Goal: Entertainment & Leisure: Consume media (video, audio)

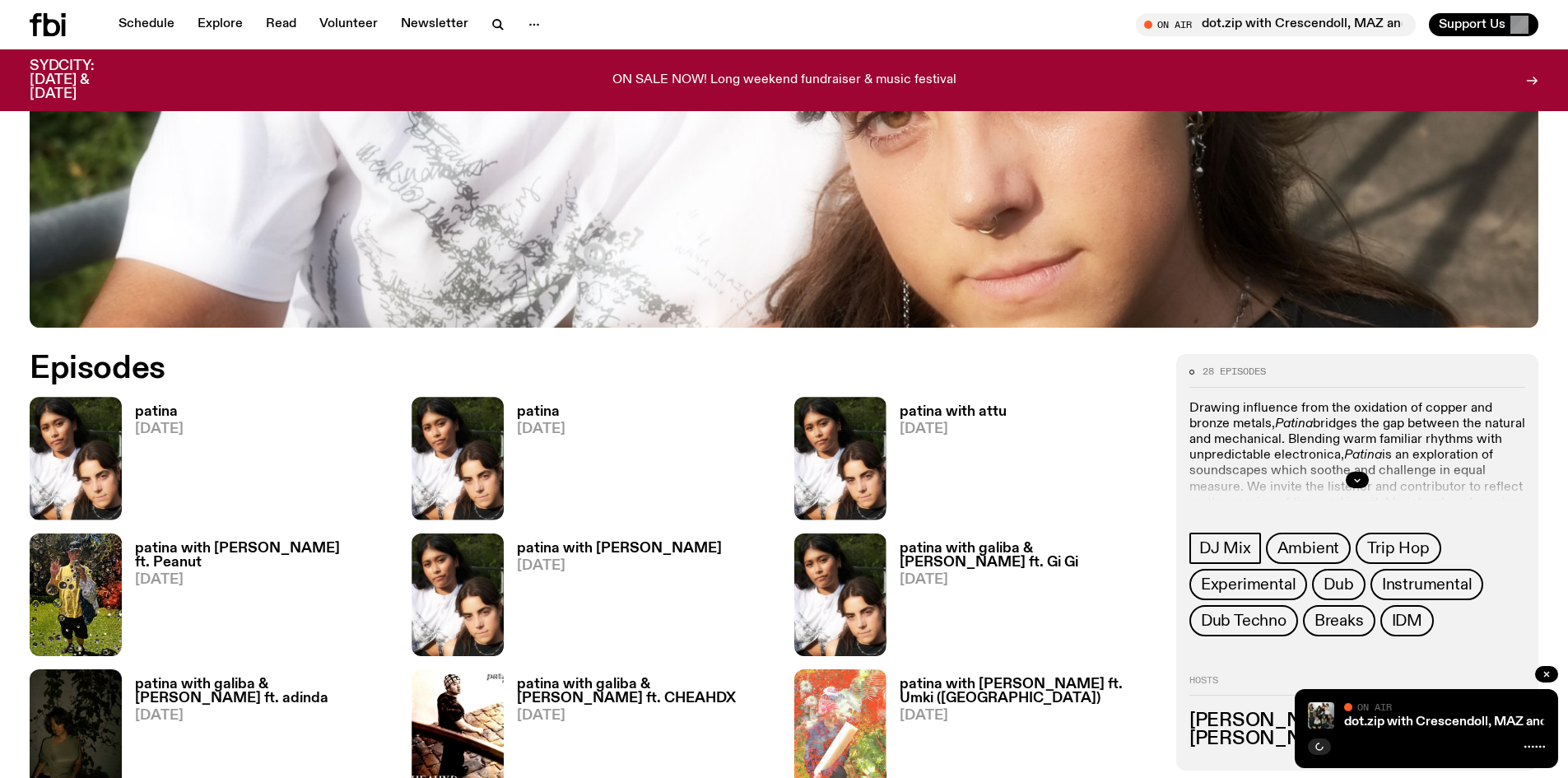
scroll to position [818, 0]
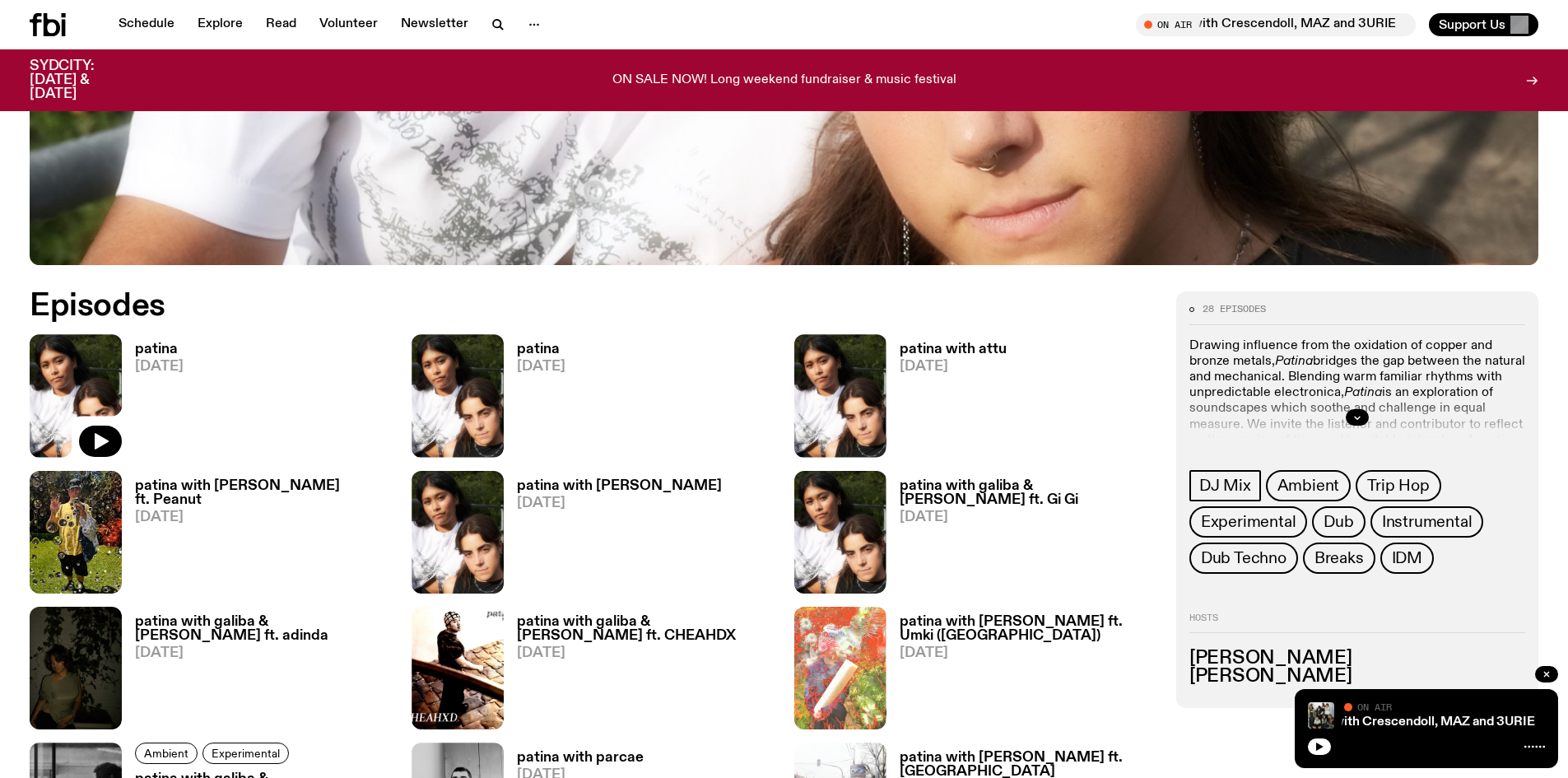
click at [85, 365] on img at bounding box center [75, 395] width 92 height 123
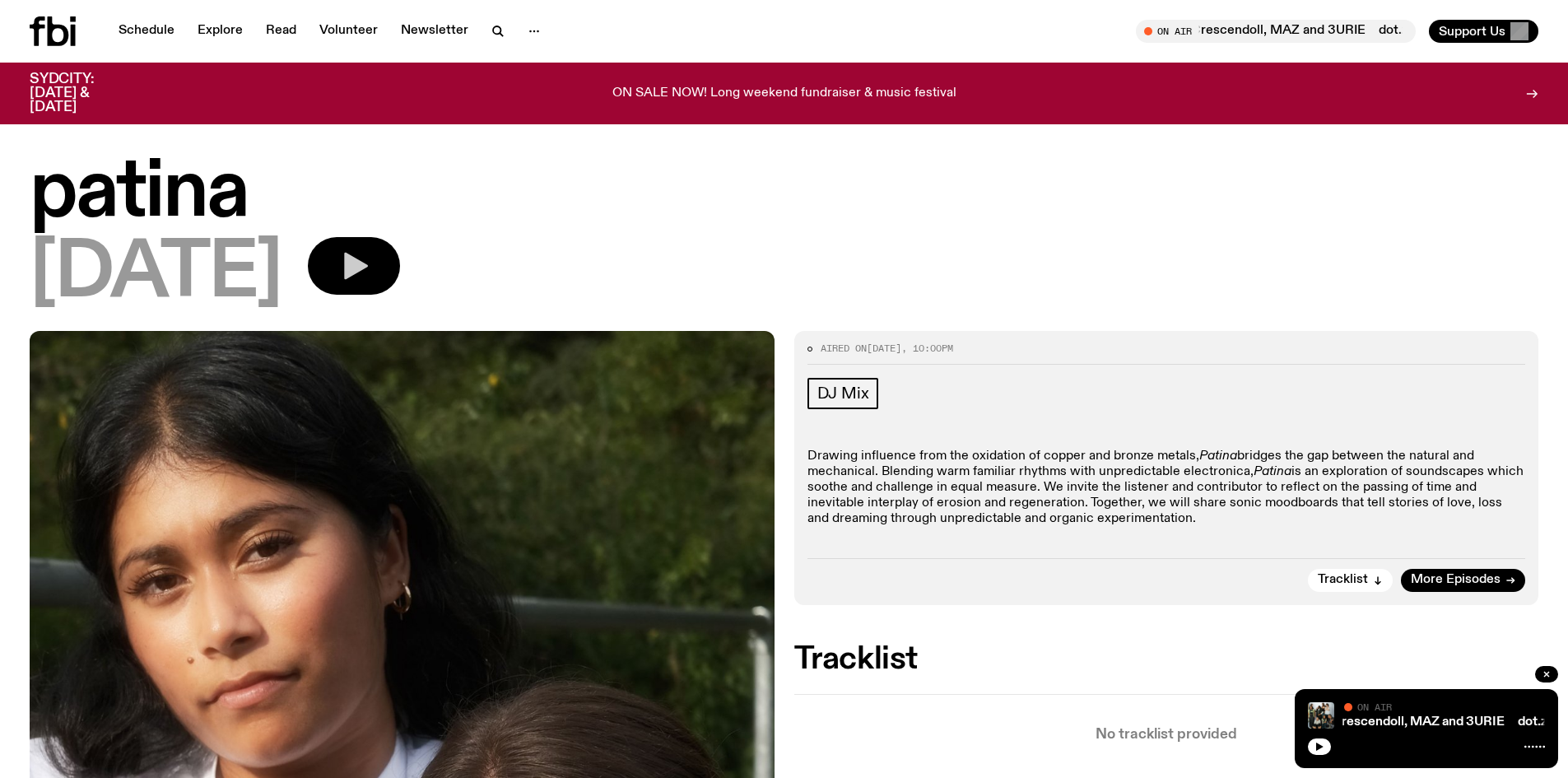
click at [368, 259] on icon "button" at bounding box center [356, 266] width 24 height 27
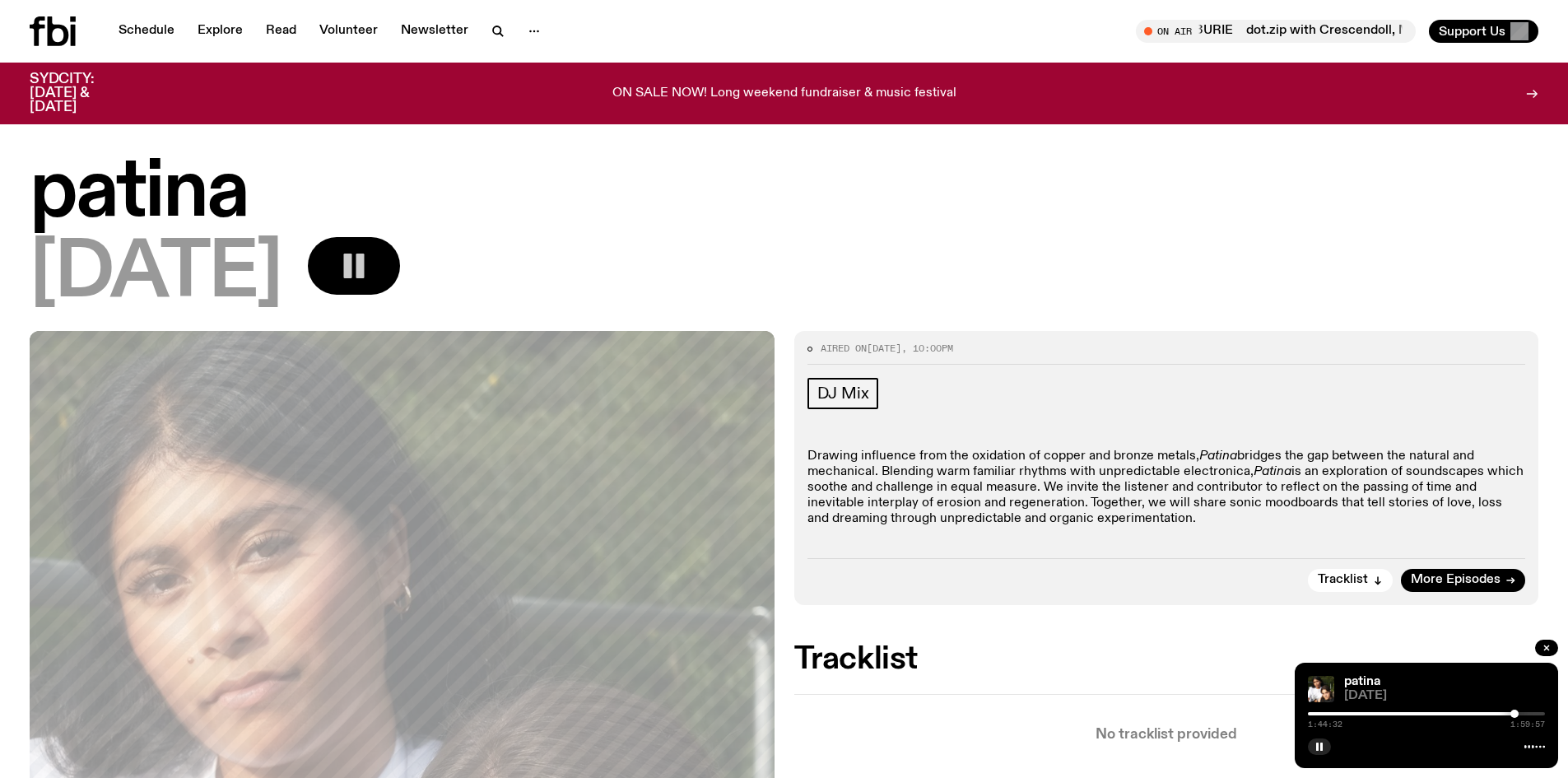
drag, startPoint x: 1308, startPoint y: 712, endPoint x: 1514, endPoint y: 709, distance: 206.0
click at [1514, 709] on div "1:44:32 1:59:57" at bounding box center [1426, 718] width 237 height 20
drag, startPoint x: 1515, startPoint y: 713, endPoint x: 1450, endPoint y: 712, distance: 65.0
click at [1461, 712] on div at bounding box center [1465, 714] width 9 height 9
drag, startPoint x: 1450, startPoint y: 712, endPoint x: 1299, endPoint y: 712, distance: 151.0
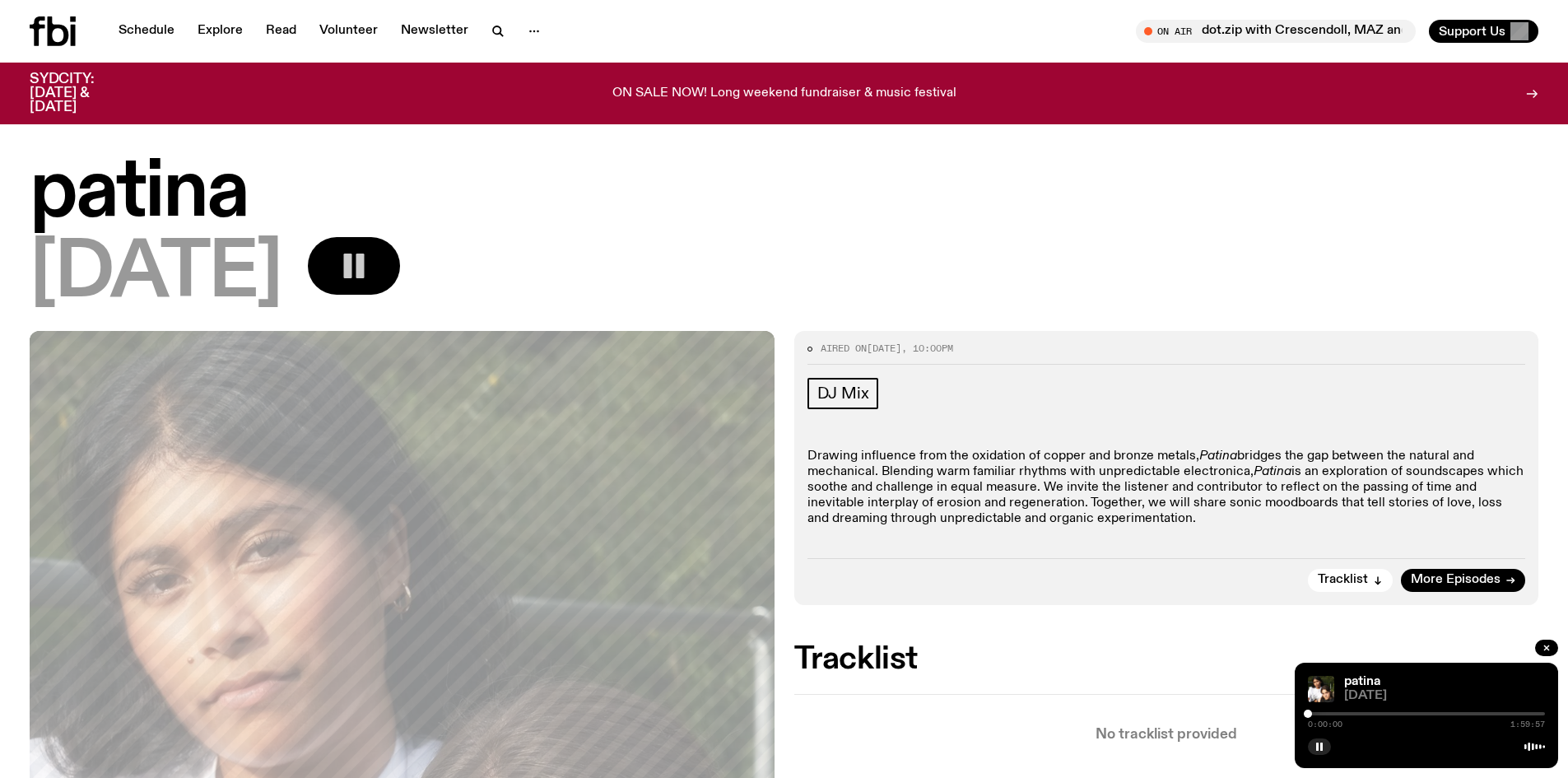
click at [1299, 712] on div "patina [DATE] 0:00:00 1:59:57" at bounding box center [1426, 716] width 263 height 105
click at [230, 27] on link "Explore" at bounding box center [219, 31] width 65 height 23
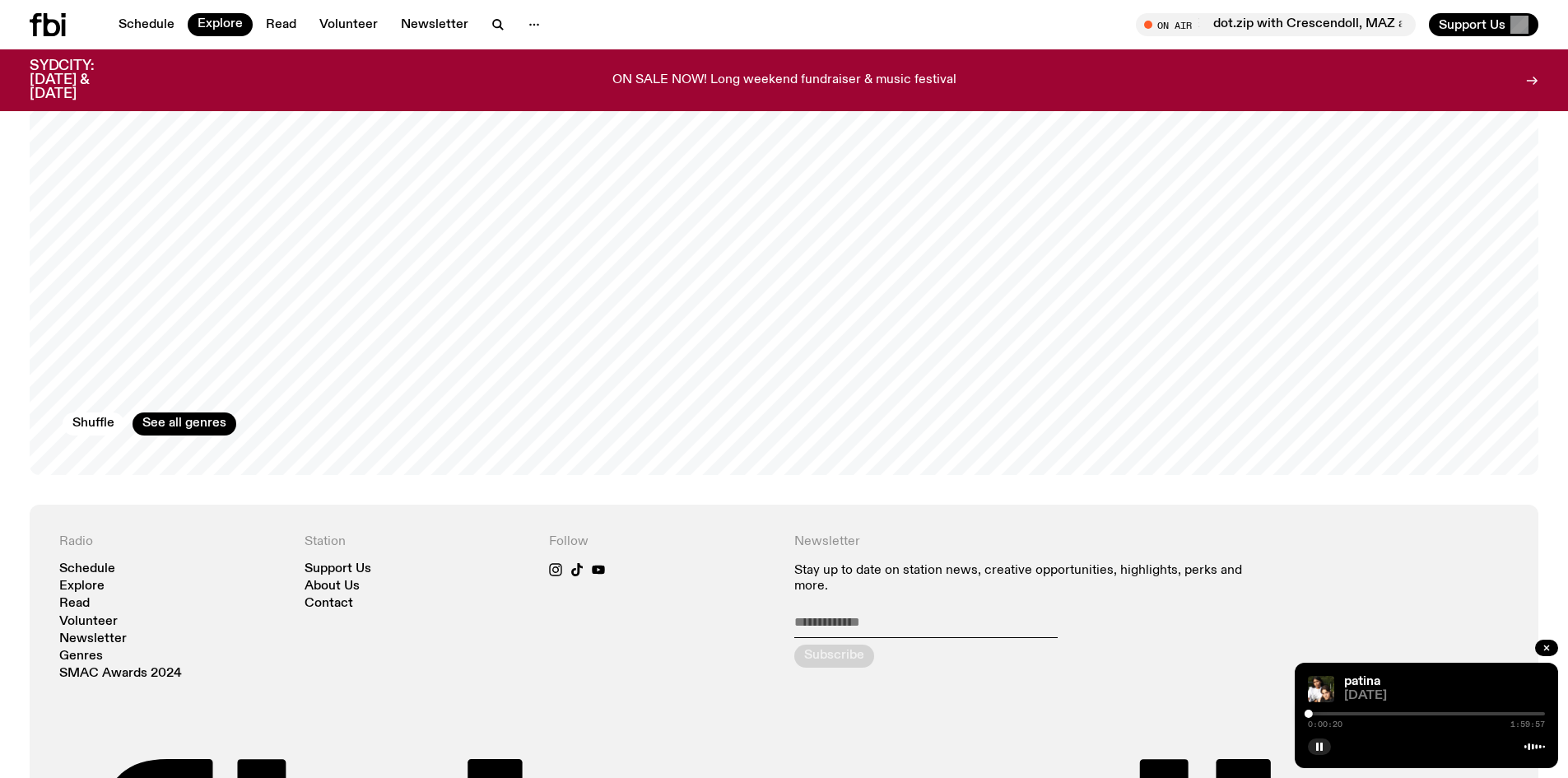
scroll to position [3039, 0]
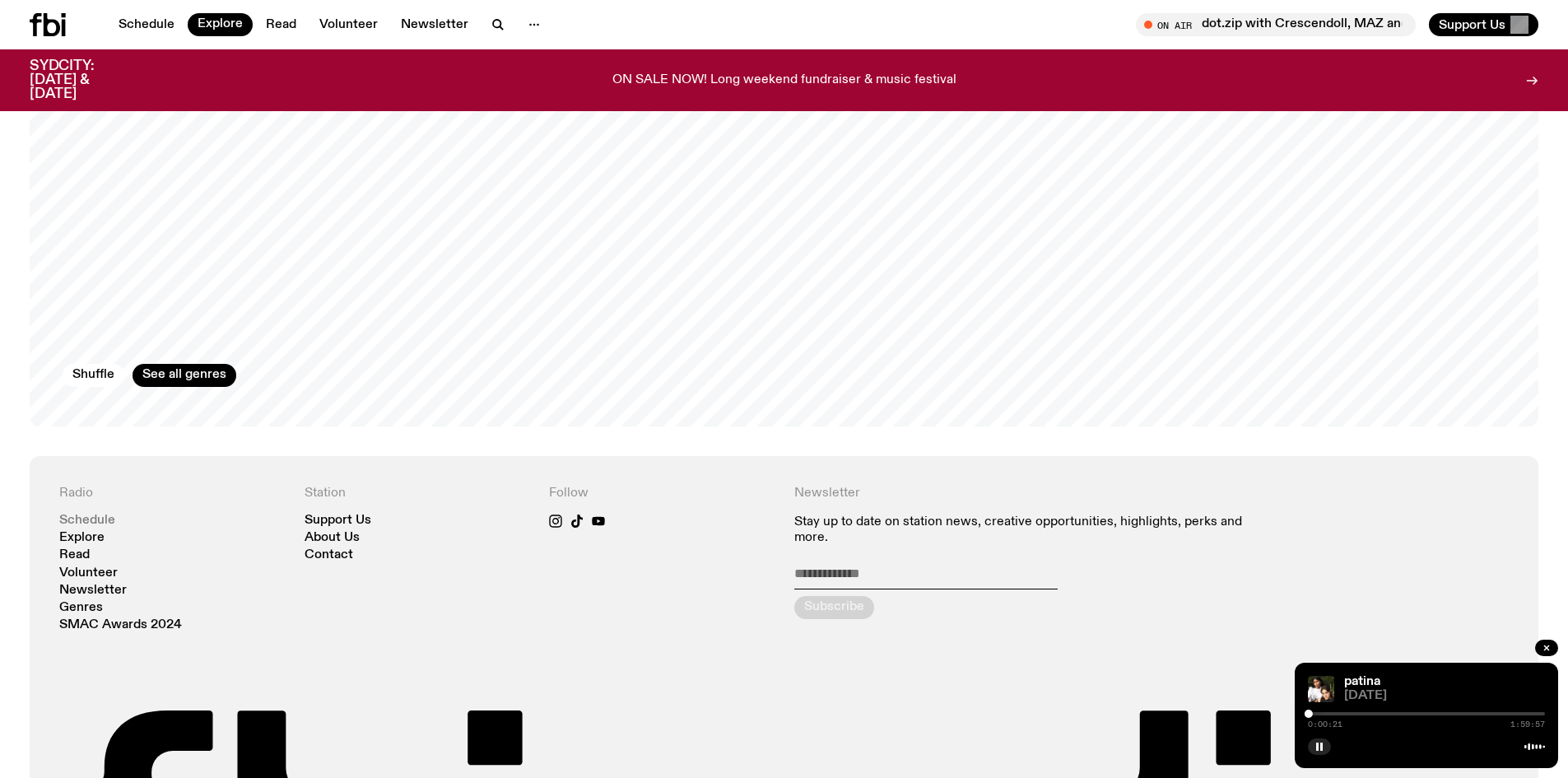
click at [85, 515] on link "Schedule" at bounding box center [87, 521] width 56 height 12
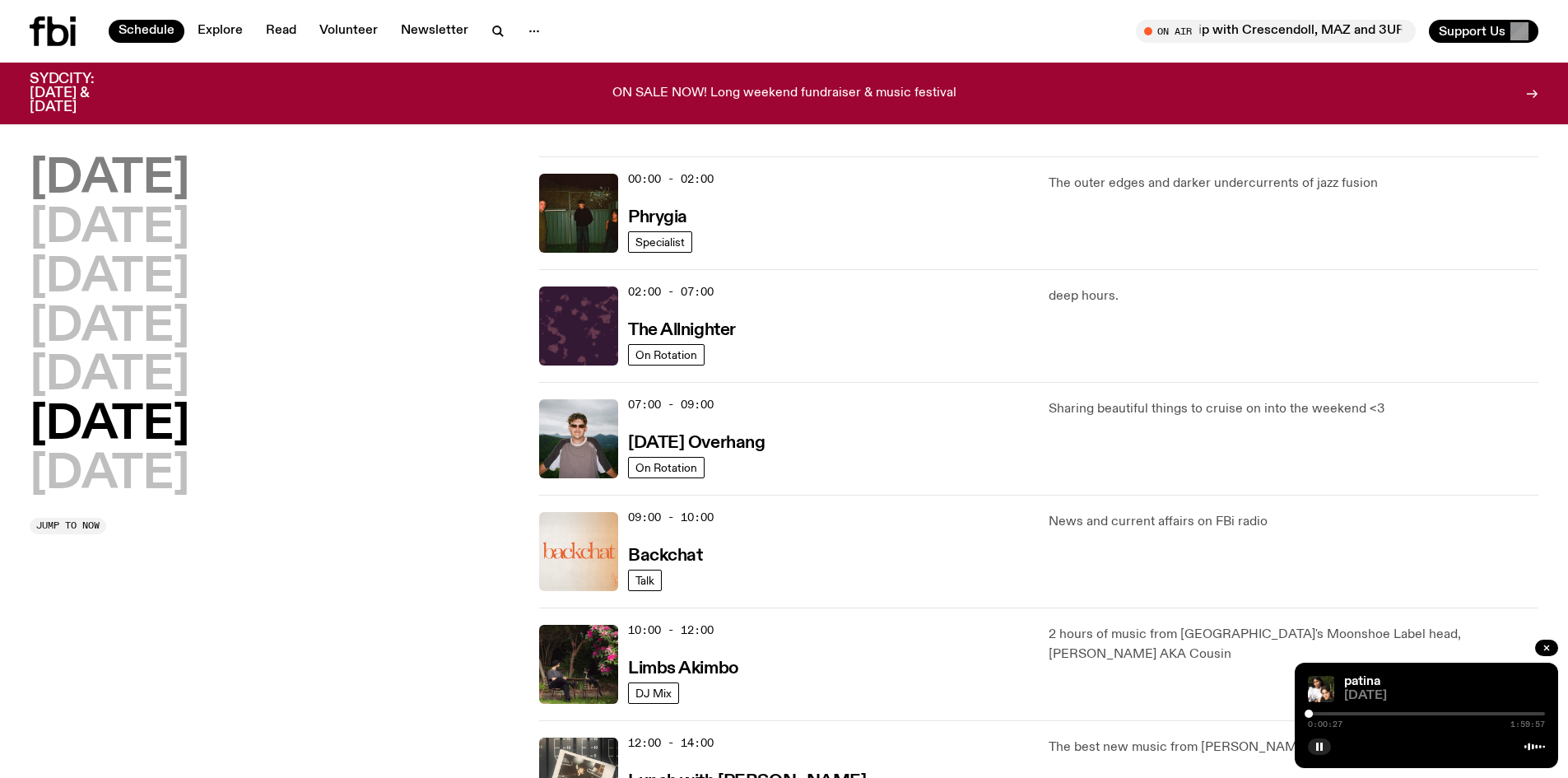
click at [135, 178] on h2 "[DATE]" at bounding box center [109, 179] width 160 height 46
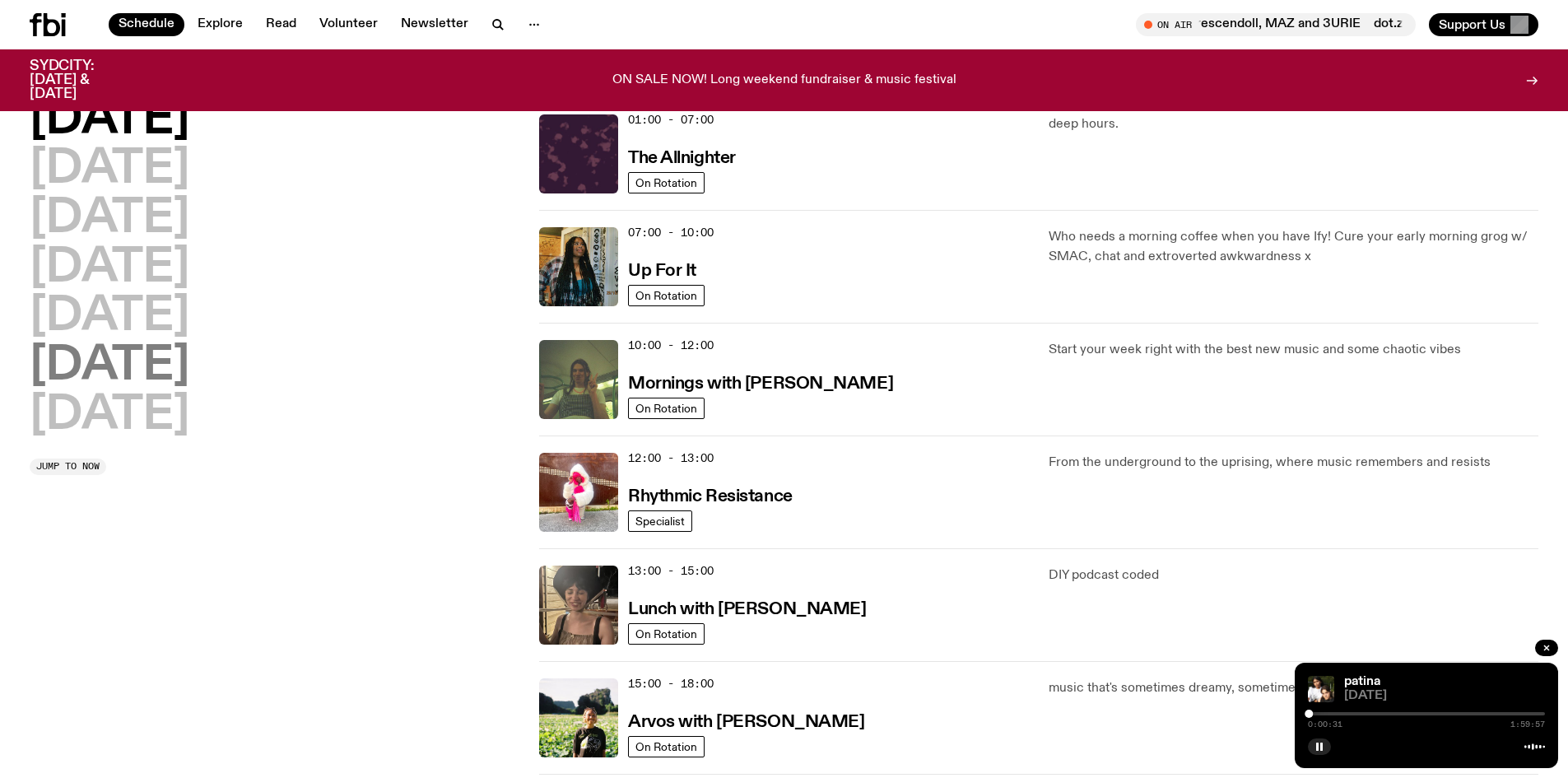
click at [135, 372] on h2 "[DATE]" at bounding box center [109, 366] width 160 height 46
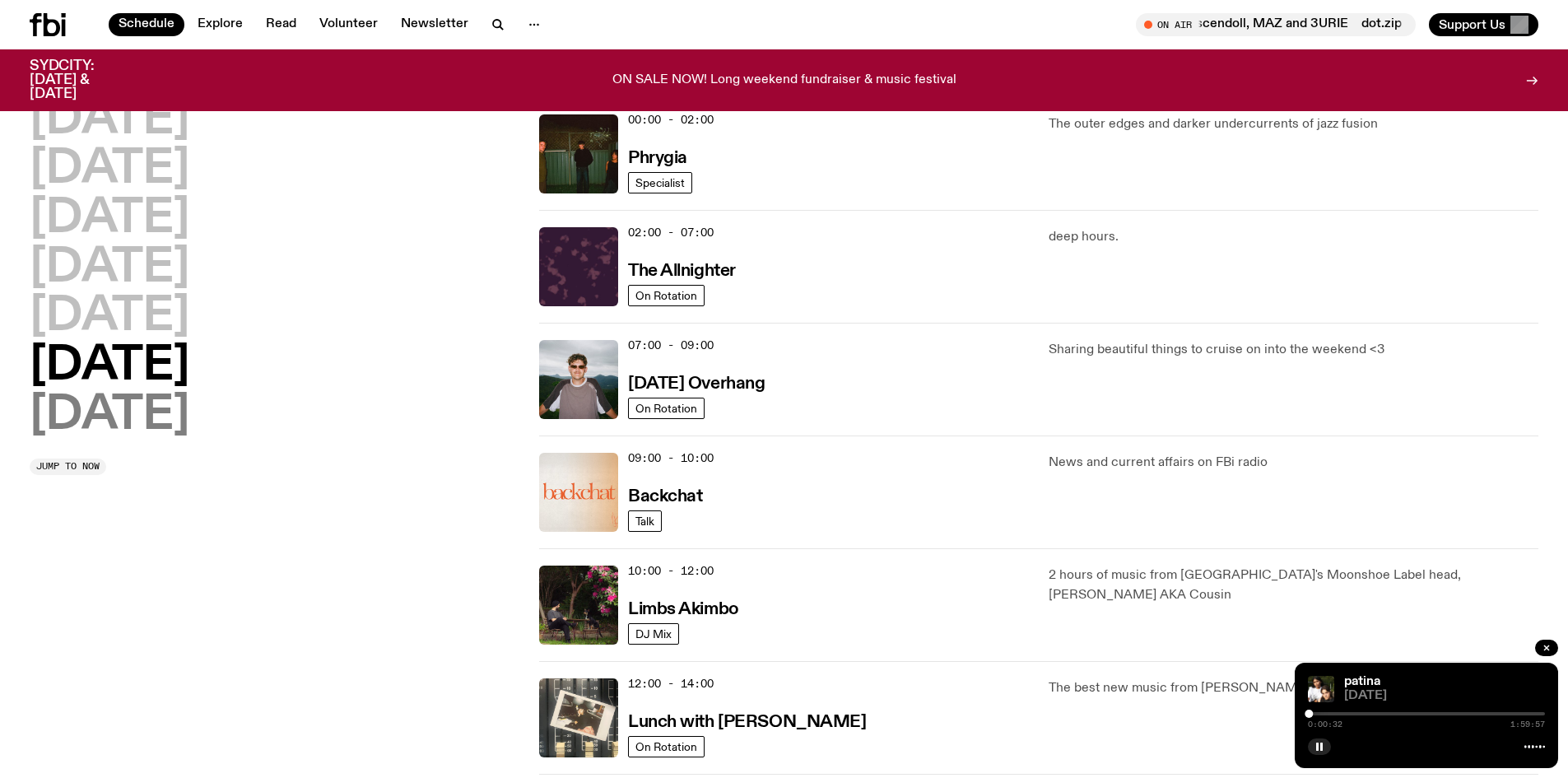
click at [130, 410] on h2 "[DATE]" at bounding box center [109, 415] width 160 height 46
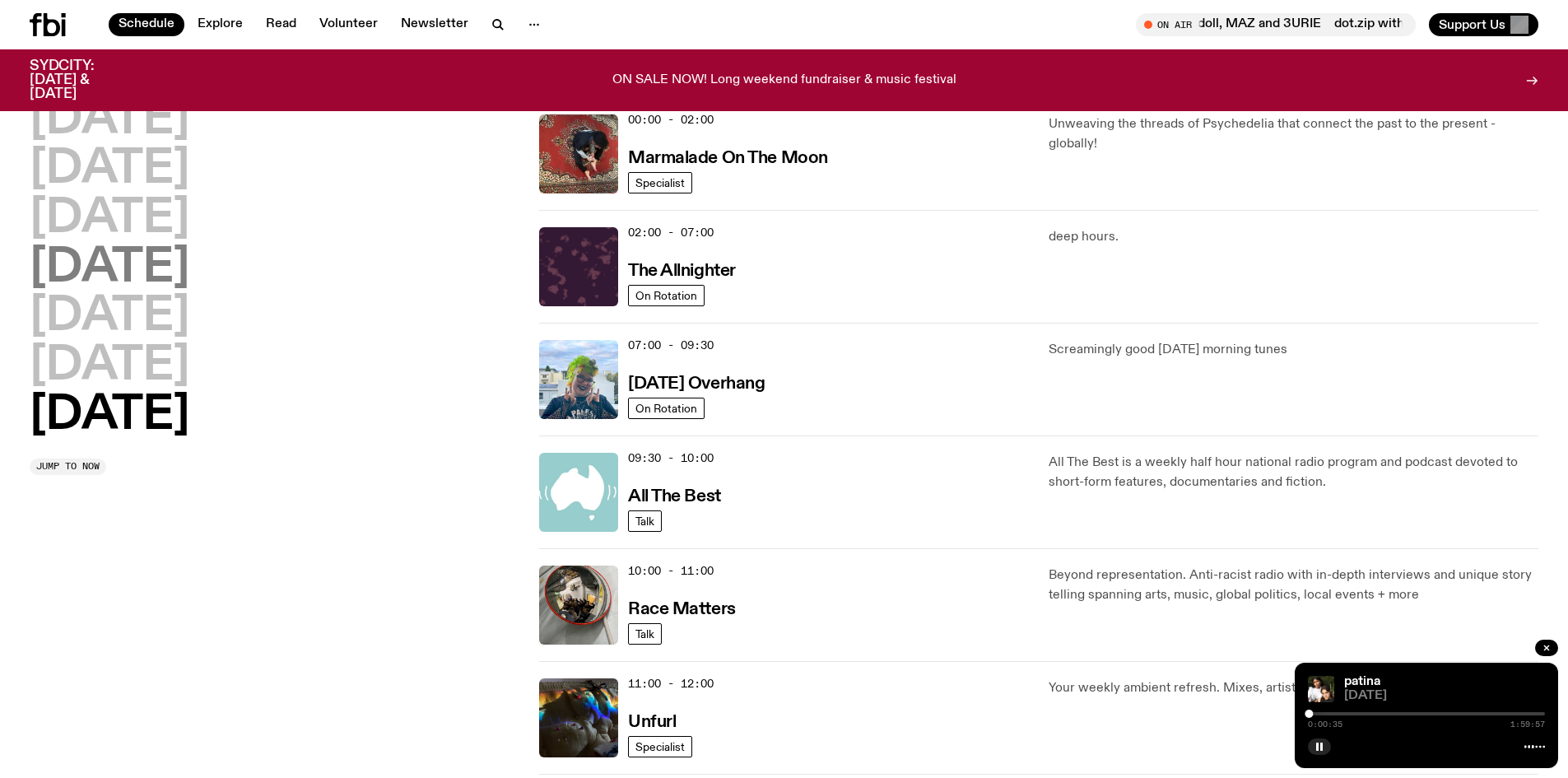
click at [115, 259] on h2 "[DATE]" at bounding box center [109, 268] width 160 height 46
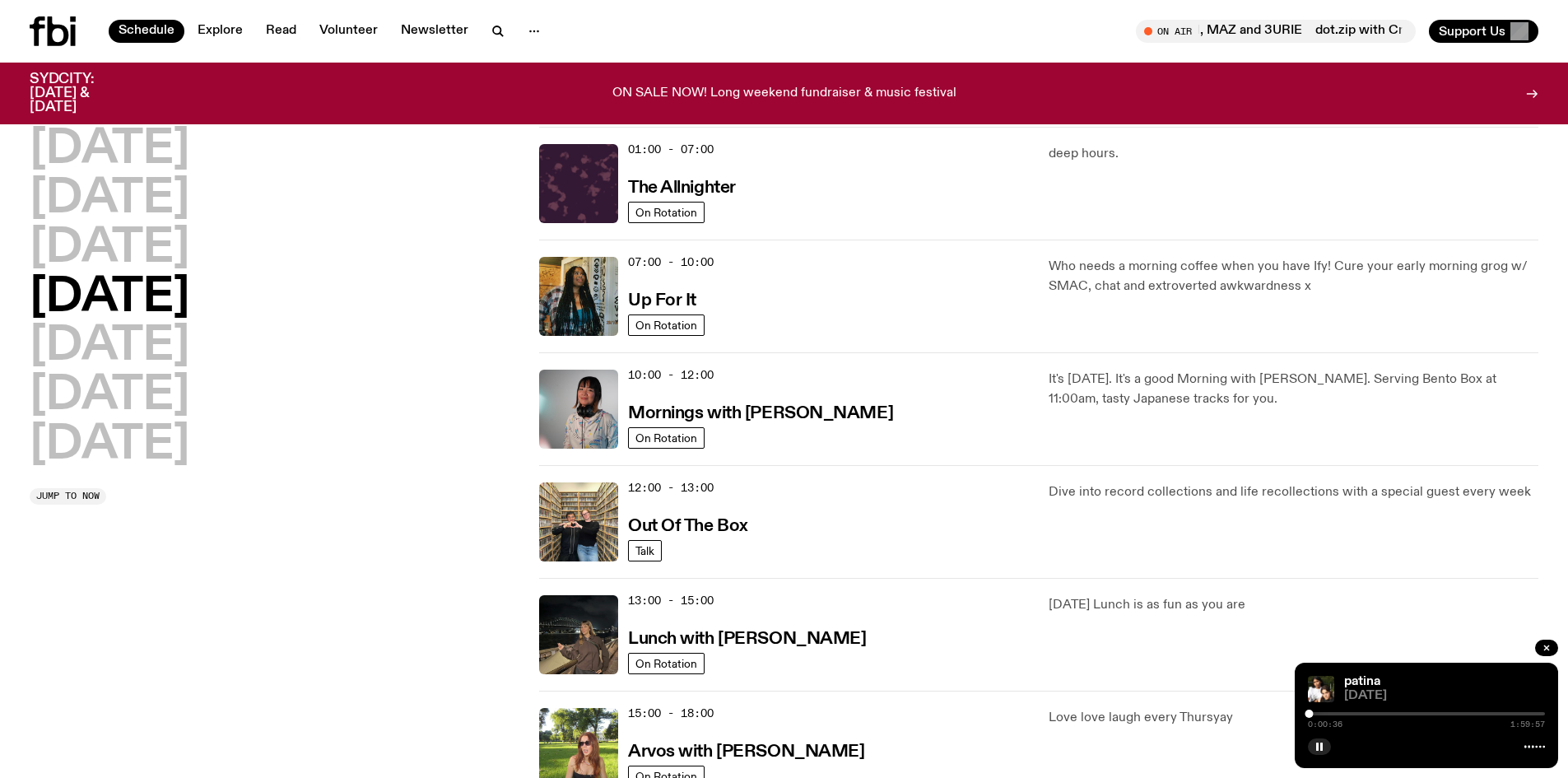
scroll to position [0, 0]
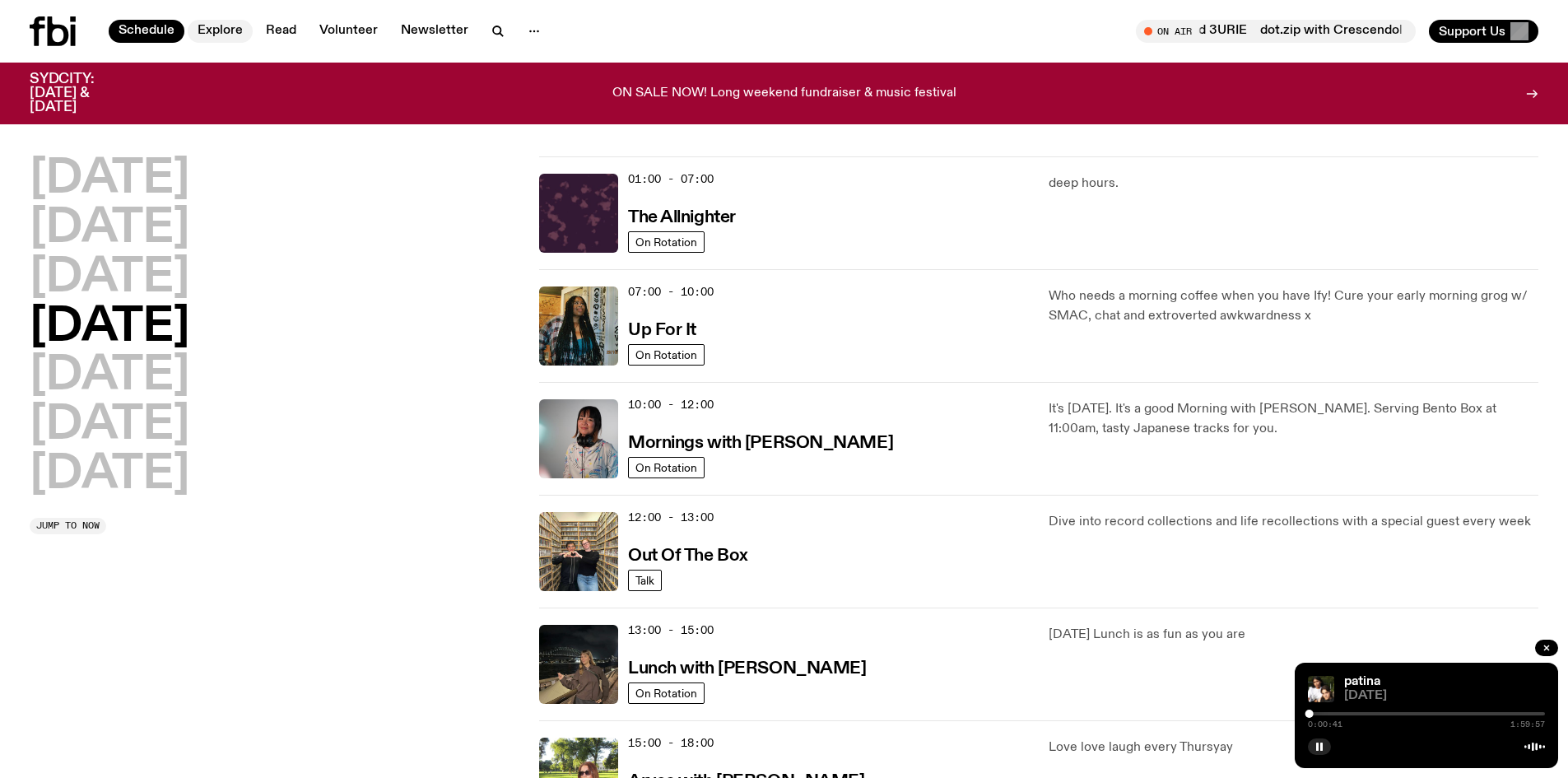
click at [217, 27] on link "Explore" at bounding box center [219, 31] width 65 height 23
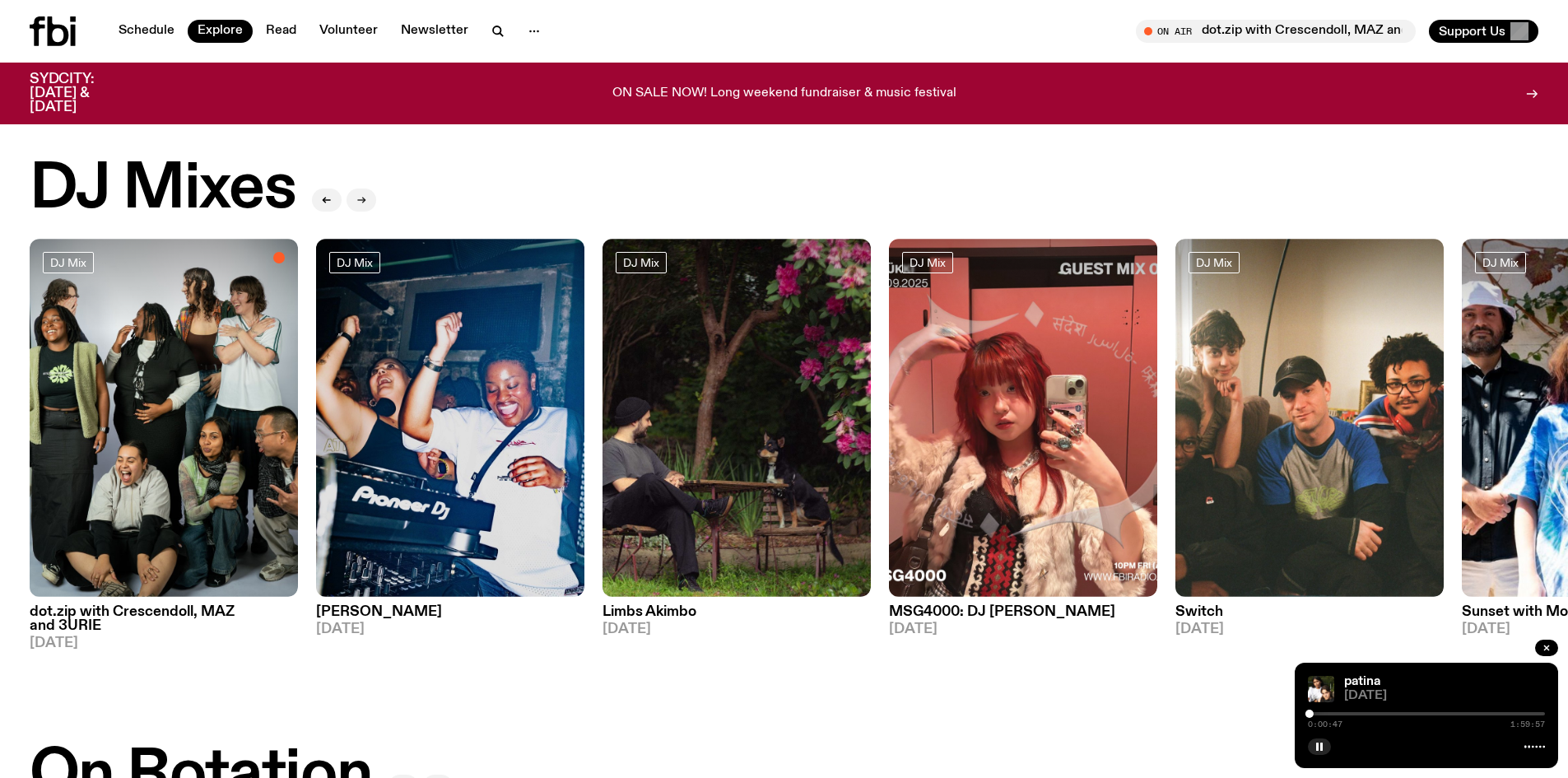
click at [361, 195] on icon "button" at bounding box center [361, 199] width 9 height 9
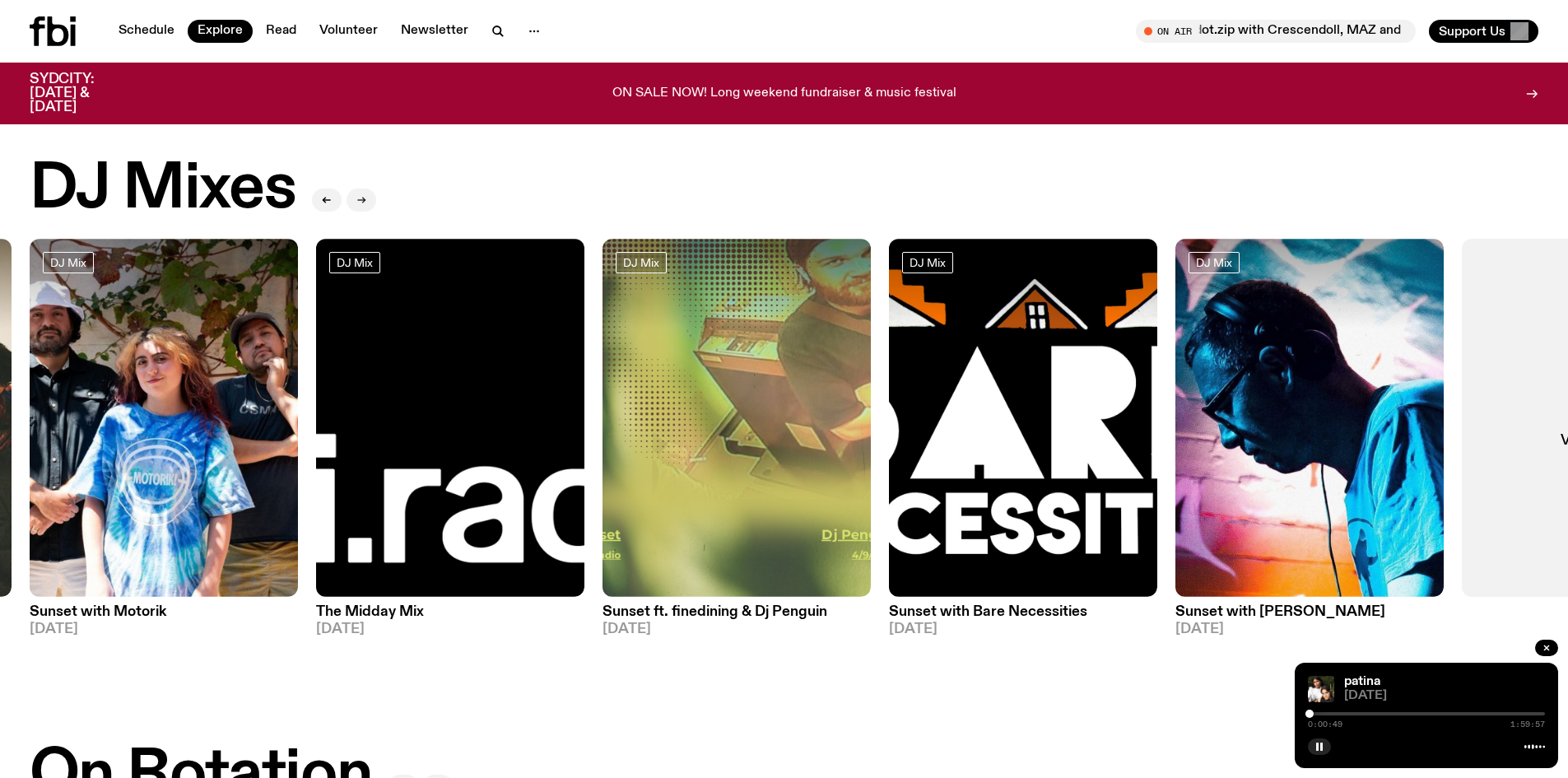
click at [361, 195] on icon "button" at bounding box center [361, 199] width 9 height 9
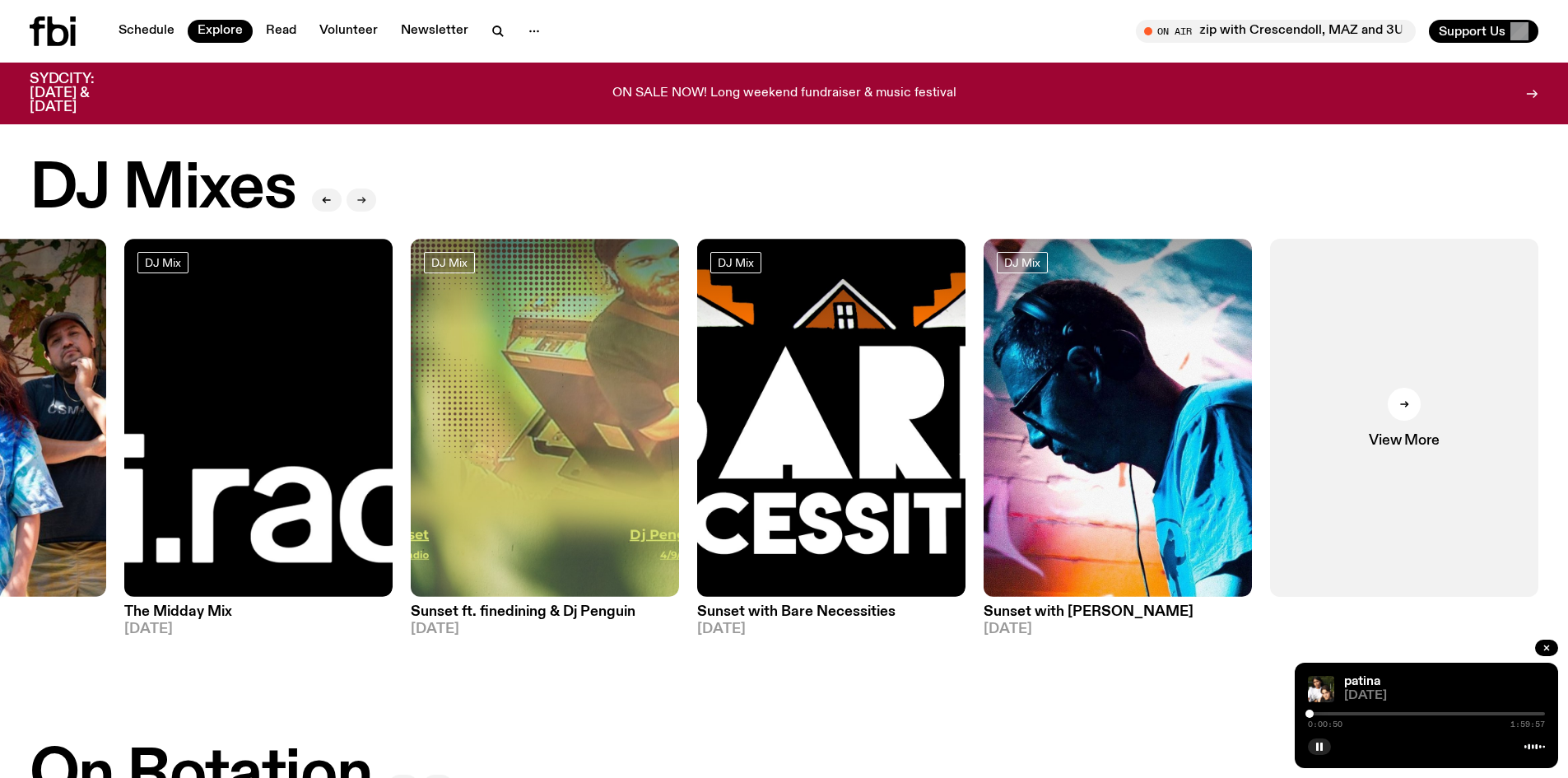
click at [361, 195] on icon "button" at bounding box center [361, 199] width 9 height 9
click at [1414, 406] on div at bounding box center [1404, 404] width 33 height 33
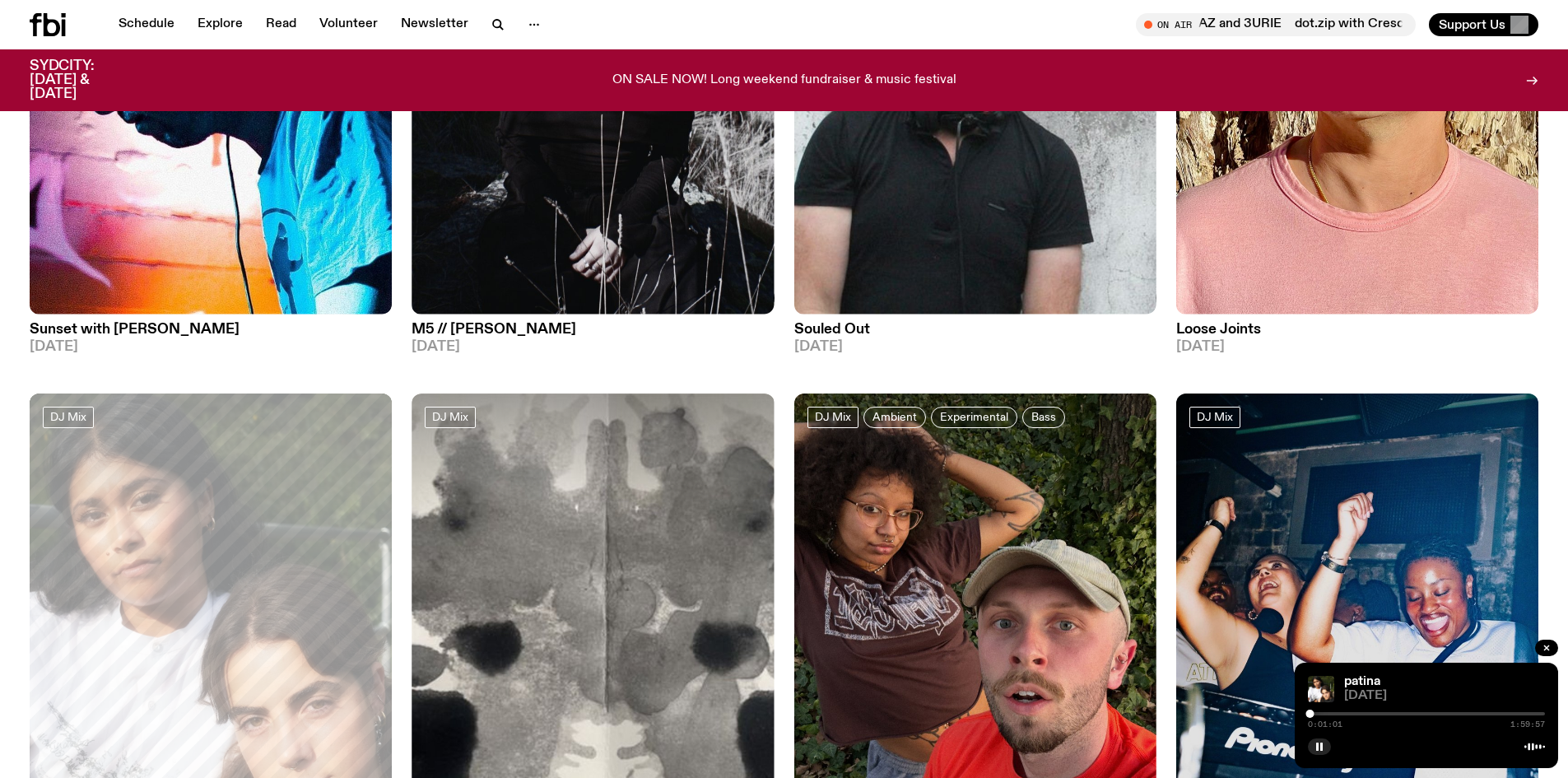
scroll to position [1717, 0]
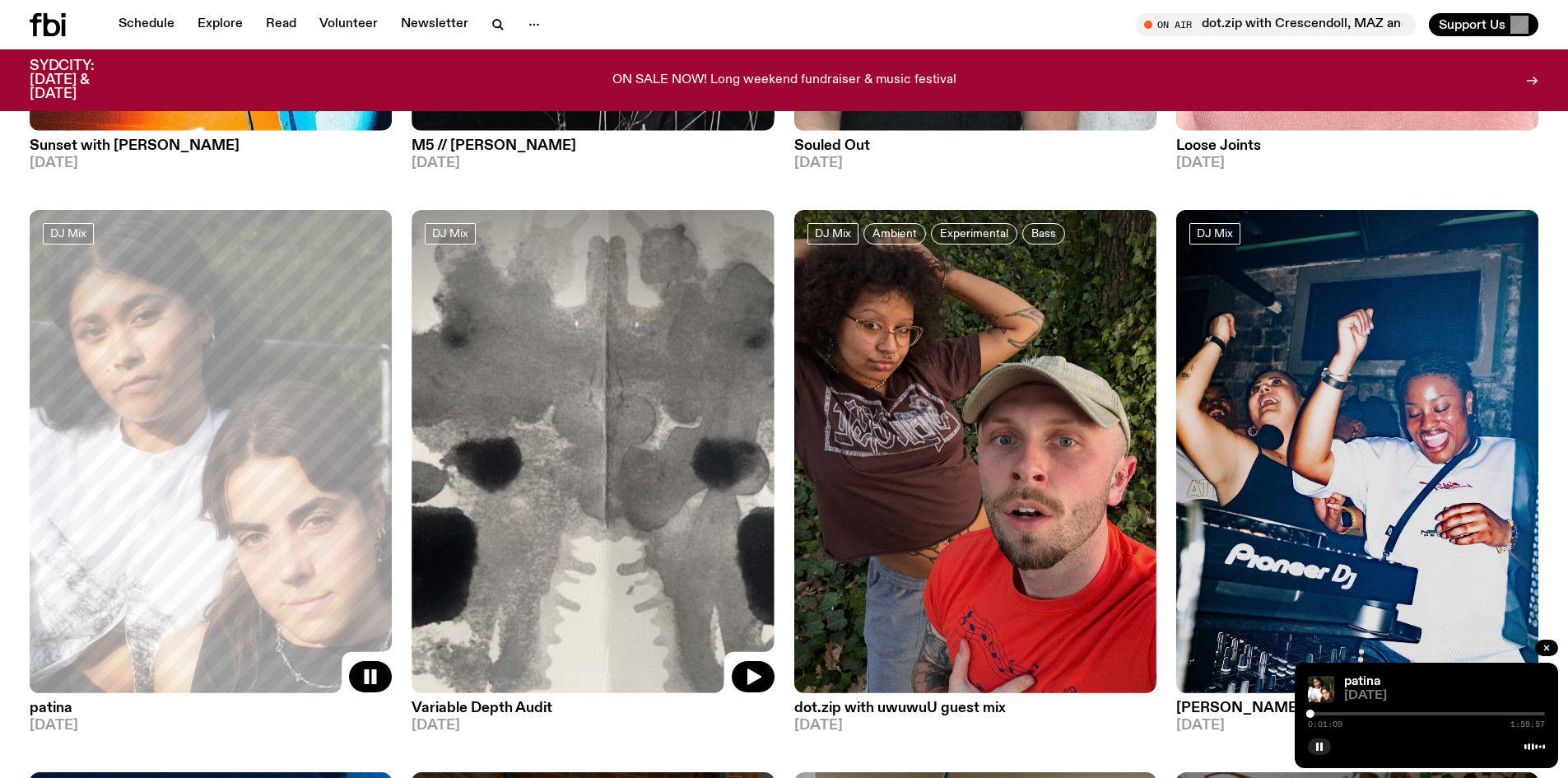
click at [608, 386] on img at bounding box center [593, 452] width 362 height 484
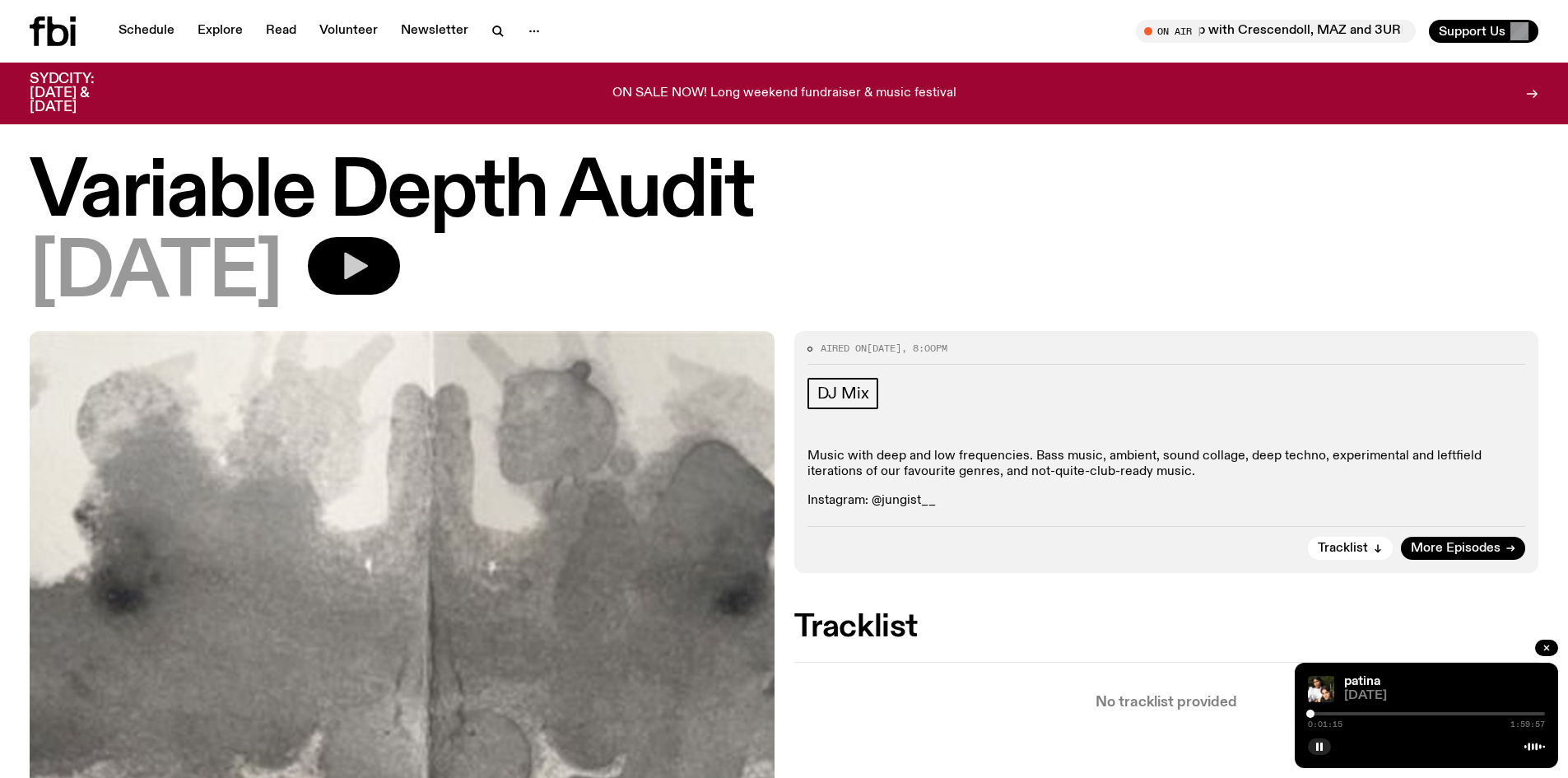
click at [370, 280] on icon "button" at bounding box center [354, 266] width 33 height 33
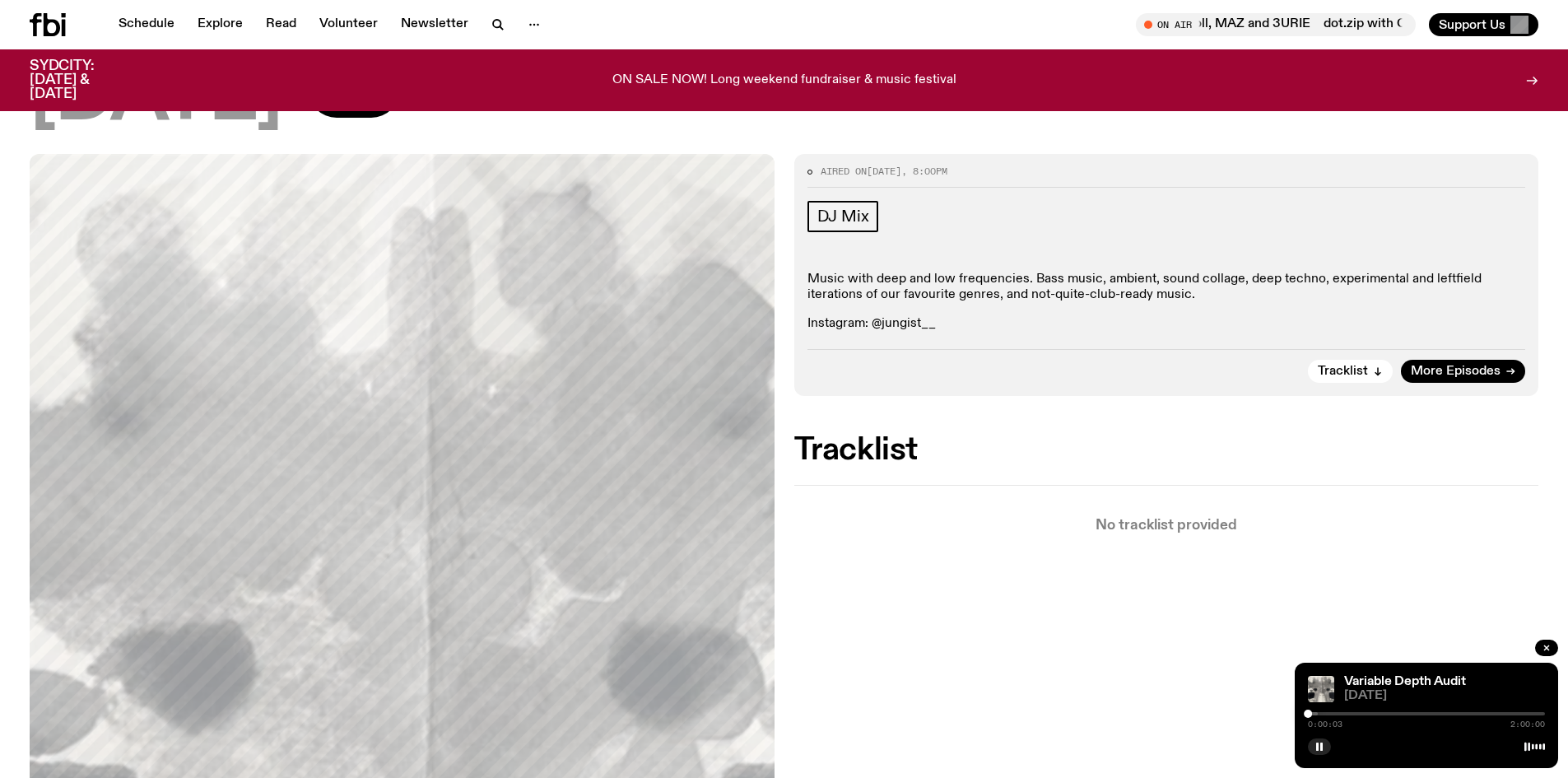
scroll to position [316, 0]
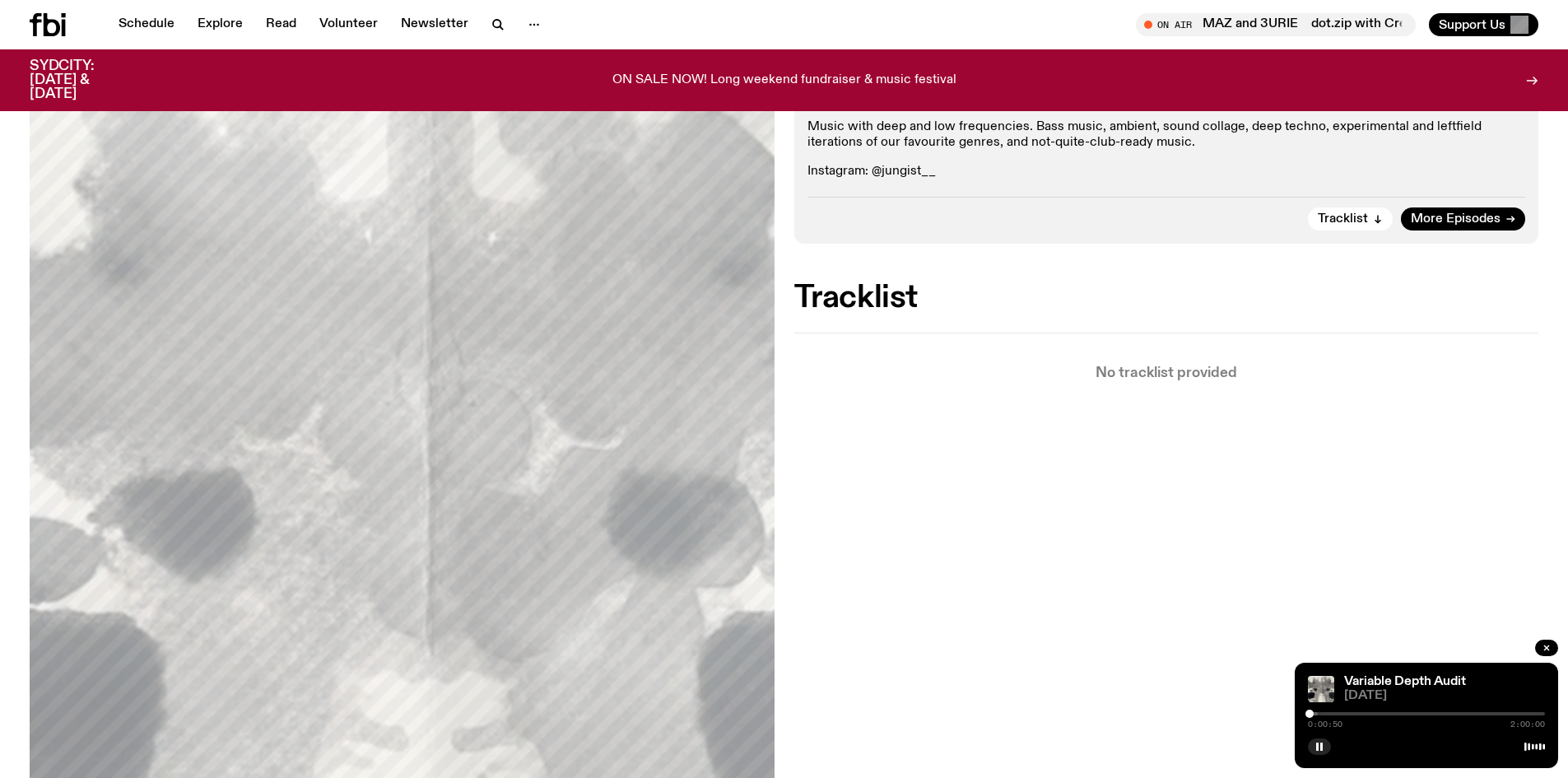
drag, startPoint x: 1310, startPoint y: 713, endPoint x: 1320, endPoint y: 712, distance: 10.0
click at [1313, 712] on div at bounding box center [1310, 714] width 9 height 9
click at [1324, 712] on div at bounding box center [1319, 714] width 9 height 9
click at [1338, 712] on div at bounding box center [1338, 714] width 9 height 9
drag, startPoint x: 1332, startPoint y: 712, endPoint x: 1323, endPoint y: 712, distance: 9.0
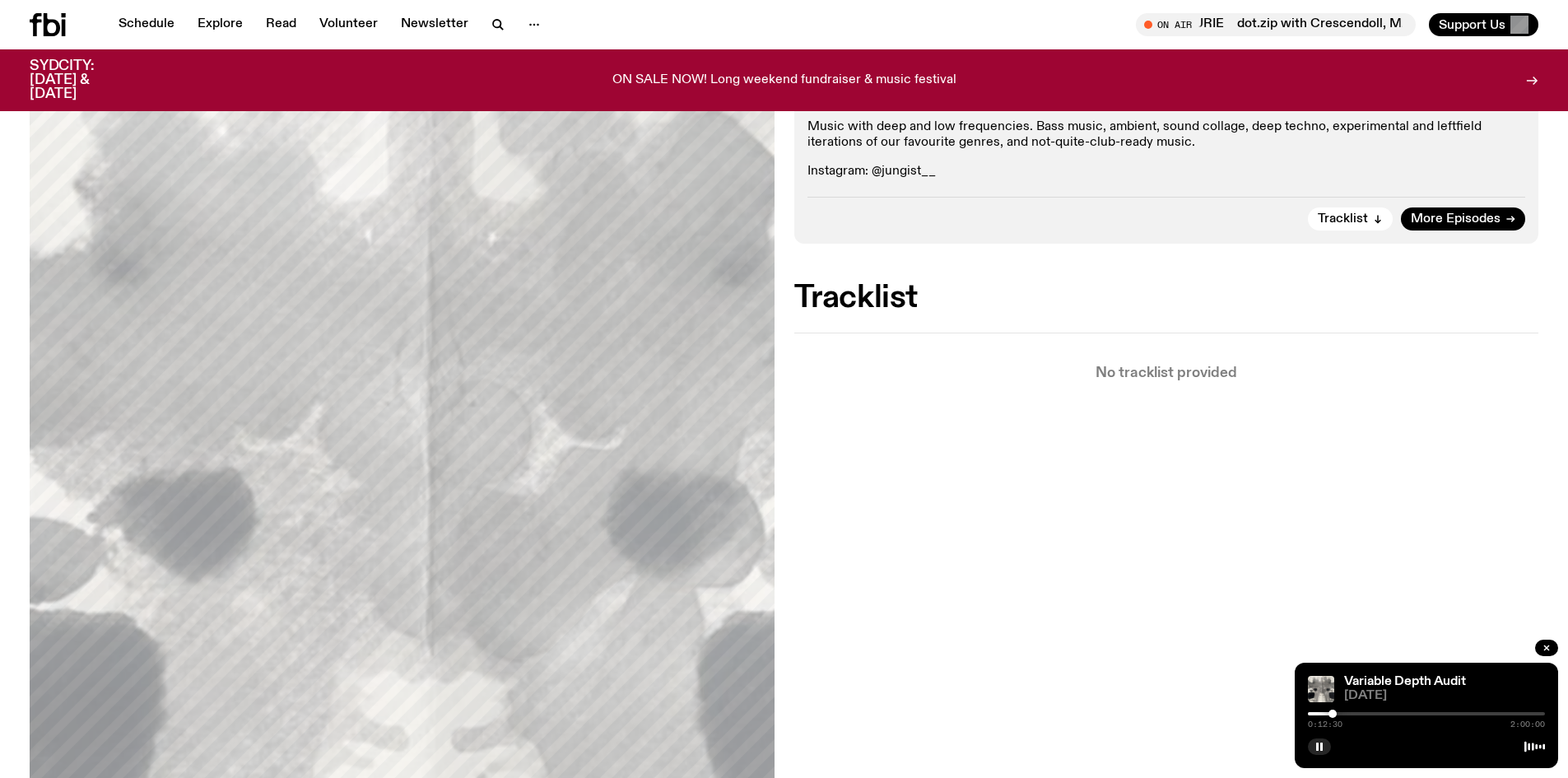
click at [1329, 712] on div at bounding box center [1333, 714] width 9 height 9
click at [1319, 711] on div at bounding box center [1319, 714] width 9 height 9
click at [1322, 711] on div at bounding box center [1322, 714] width 9 height 9
click at [1326, 710] on div at bounding box center [1322, 714] width 9 height 9
click at [1332, 712] on div at bounding box center [1329, 714] width 9 height 9
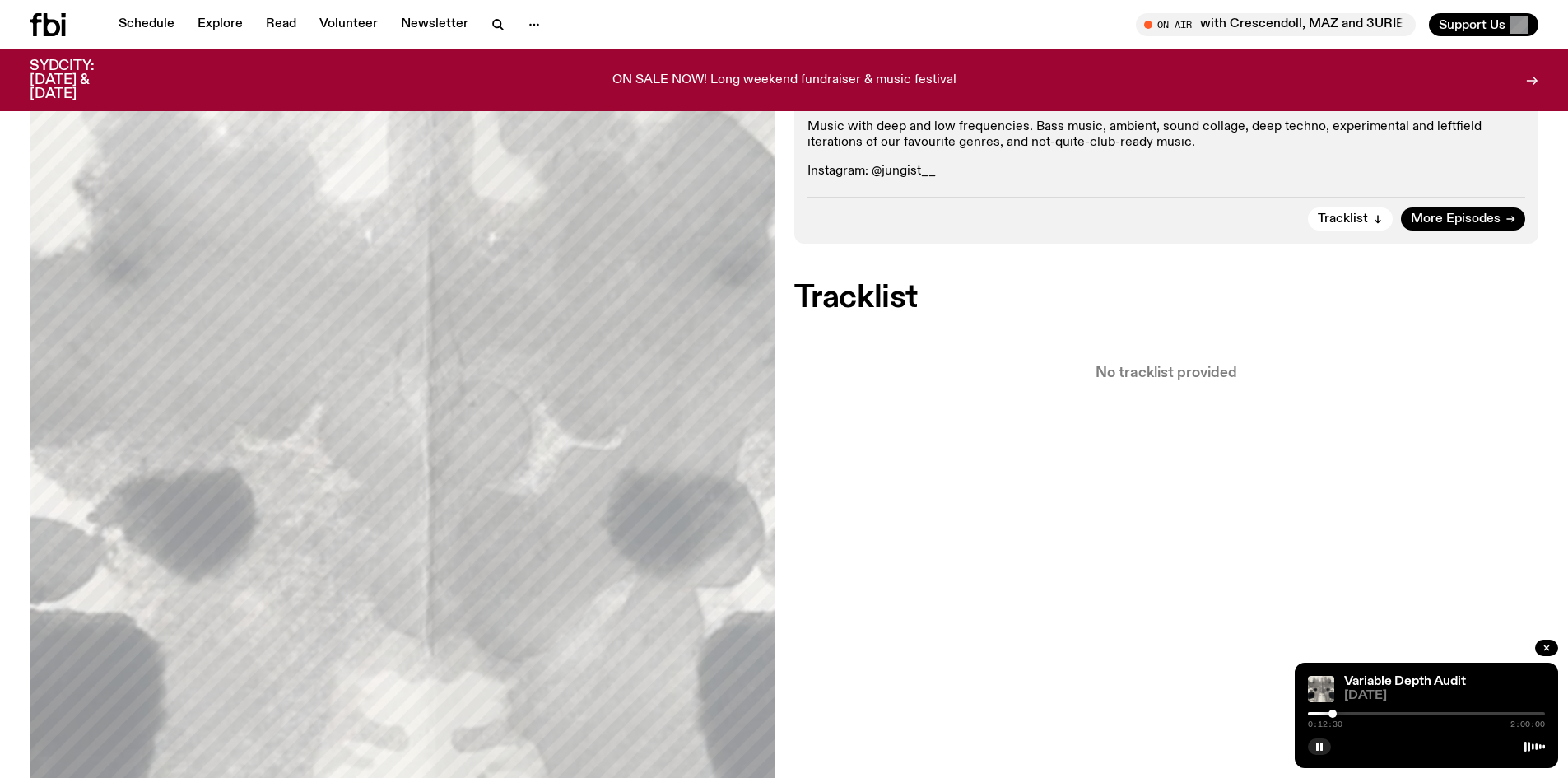
click at [1337, 713] on div at bounding box center [1333, 714] width 9 height 9
click at [1349, 713] on div at bounding box center [1349, 714] width 9 height 9
click at [1353, 713] on div at bounding box center [1351, 714] width 9 height 9
click at [1357, 712] on div at bounding box center [1355, 714] width 9 height 9
click at [1361, 712] on div at bounding box center [1357, 714] width 9 height 9
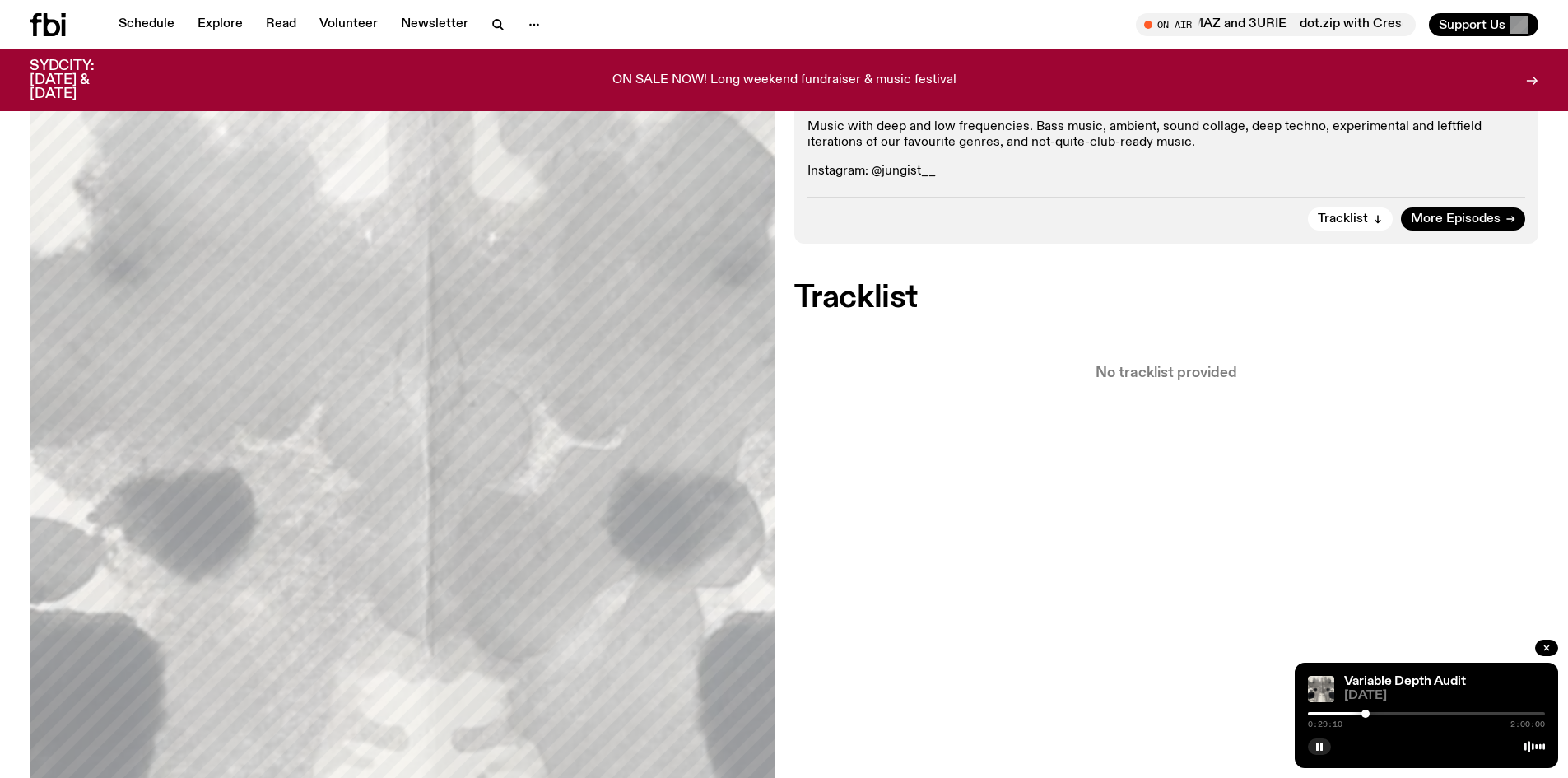
click at [1366, 712] on div at bounding box center [1366, 714] width 9 height 9
click at [1370, 712] on div at bounding box center [1370, 714] width 9 height 9
click at [1375, 712] on div at bounding box center [1374, 714] width 9 height 9
click at [1377, 712] on div at bounding box center [1376, 714] width 9 height 9
click at [1384, 713] on div at bounding box center [1382, 714] width 9 height 9
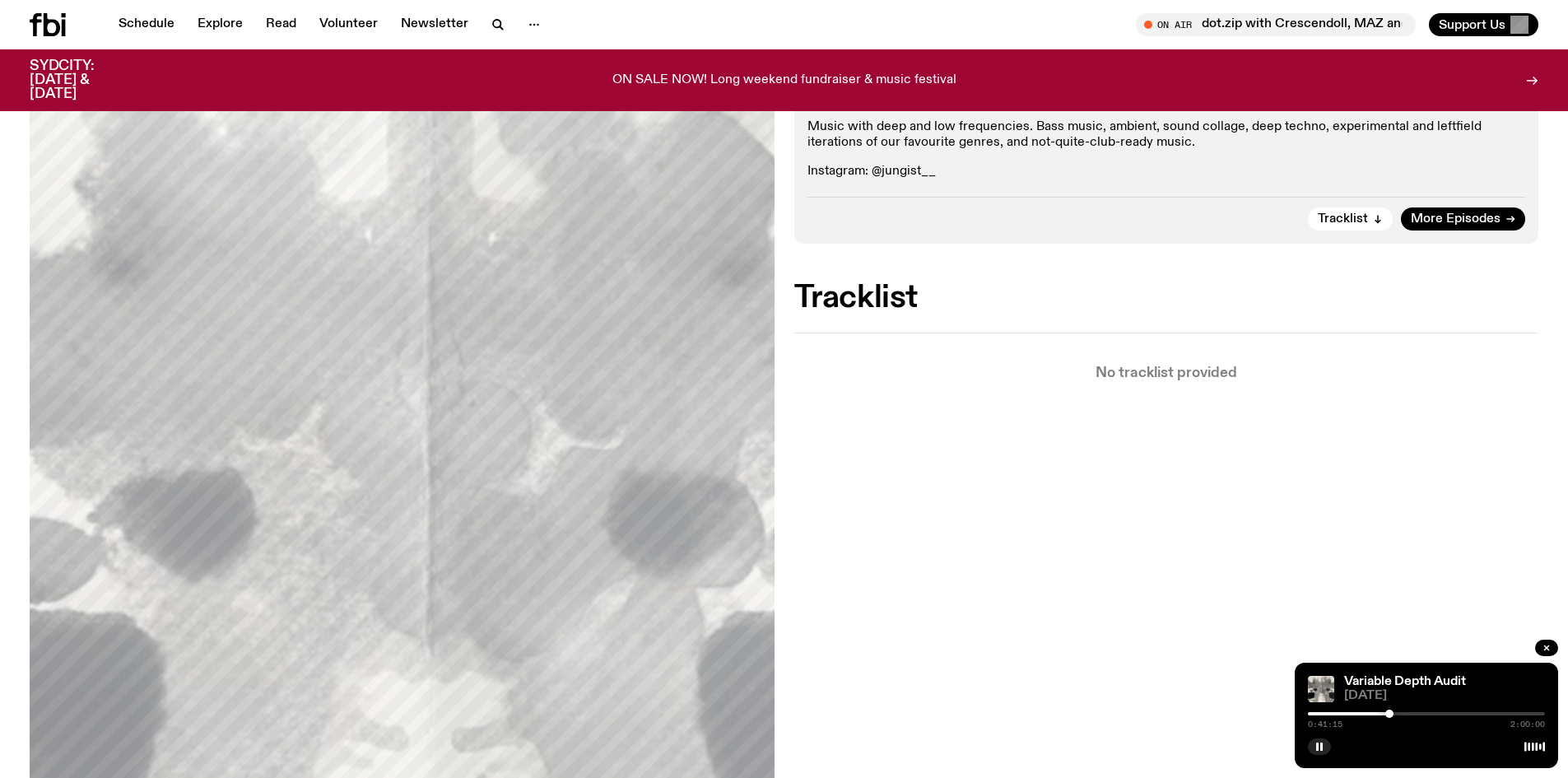
click at [1390, 712] on div at bounding box center [1389, 714] width 9 height 9
click at [1396, 712] on div at bounding box center [1392, 714] width 9 height 9
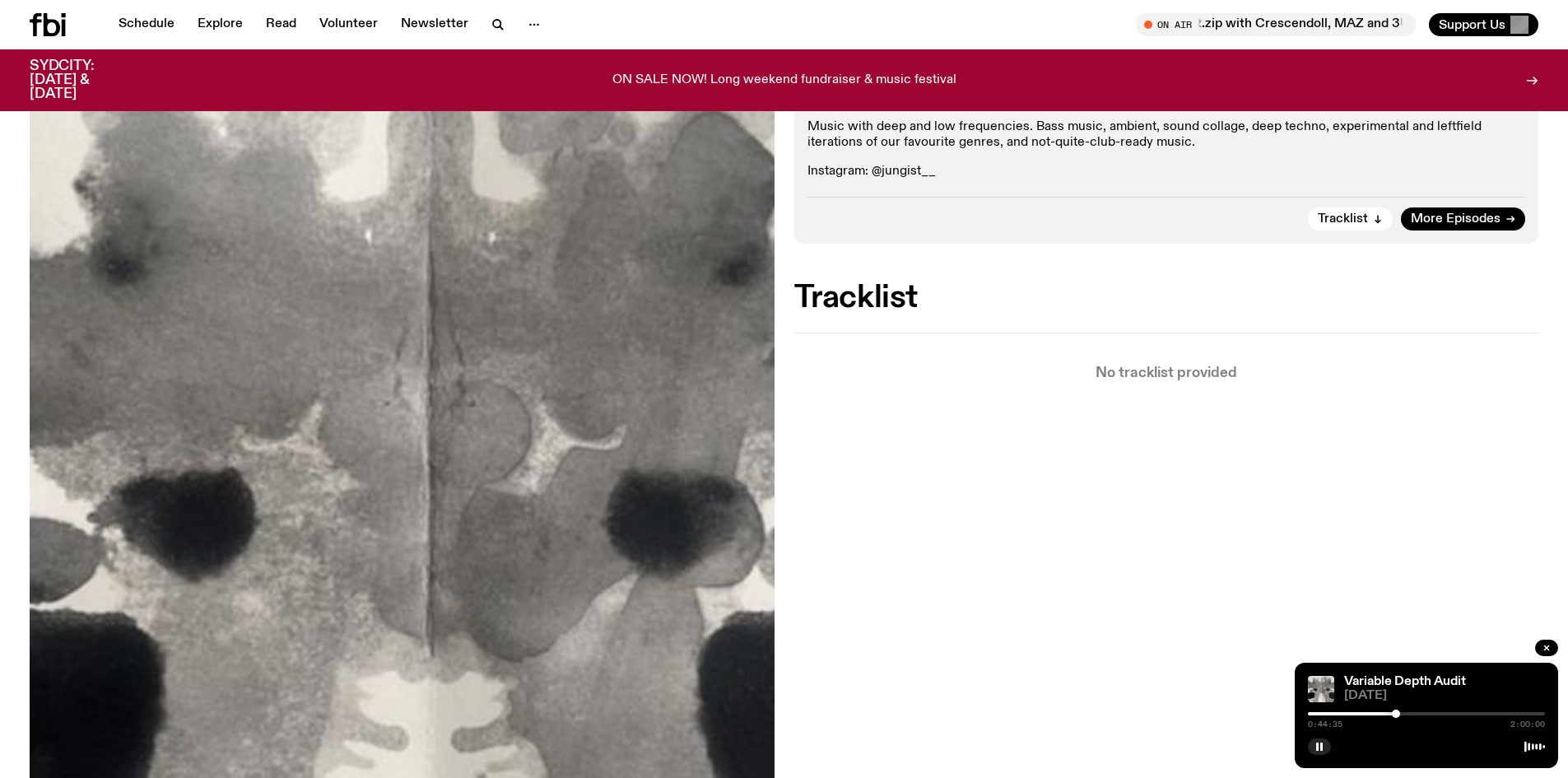
click at [1401, 712] on div at bounding box center [1396, 714] width 9 height 9
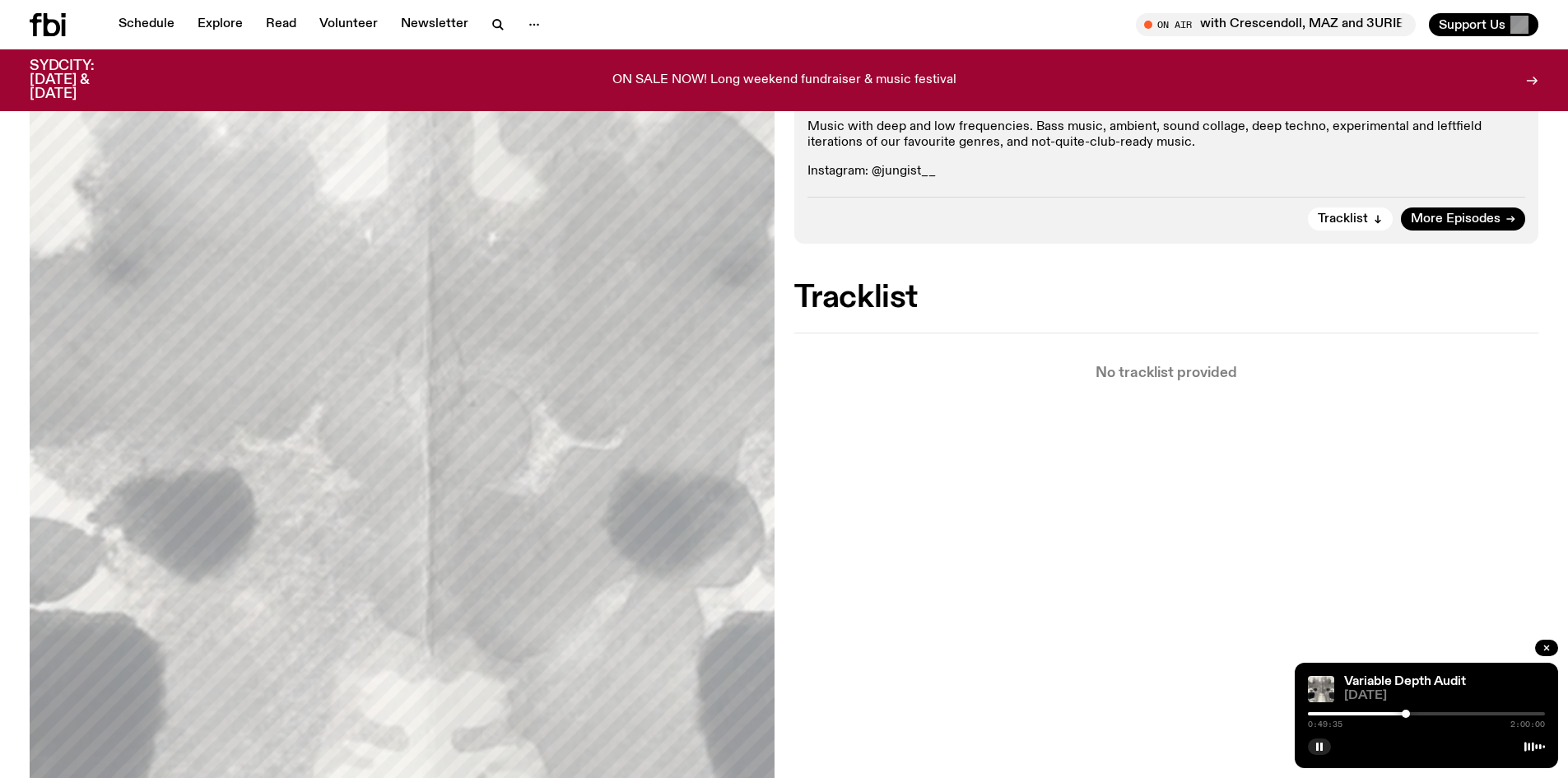
drag, startPoint x: 1404, startPoint y: 712, endPoint x: 1419, endPoint y: 712, distance: 15.0
click at [1410, 712] on div at bounding box center [1407, 714] width 9 height 9
click at [1426, 712] on div at bounding box center [1426, 714] width 9 height 9
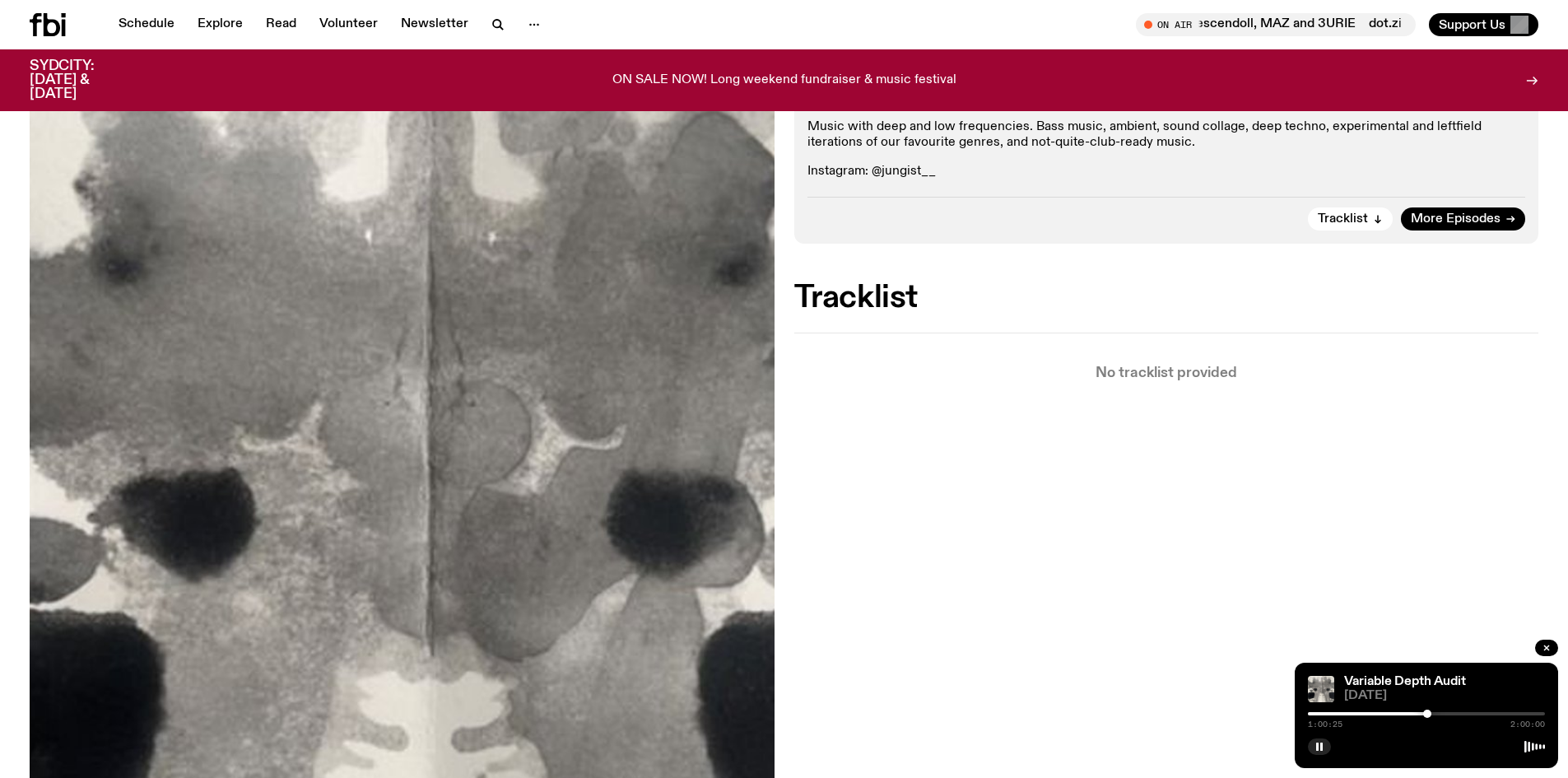
drag, startPoint x: 1427, startPoint y: 712, endPoint x: 1438, endPoint y: 712, distance: 11.0
click at [1432, 712] on div at bounding box center [1427, 714] width 9 height 9
drag, startPoint x: 1438, startPoint y: 712, endPoint x: 1450, endPoint y: 712, distance: 12.0
click at [1441, 712] on div at bounding box center [1438, 714] width 9 height 9
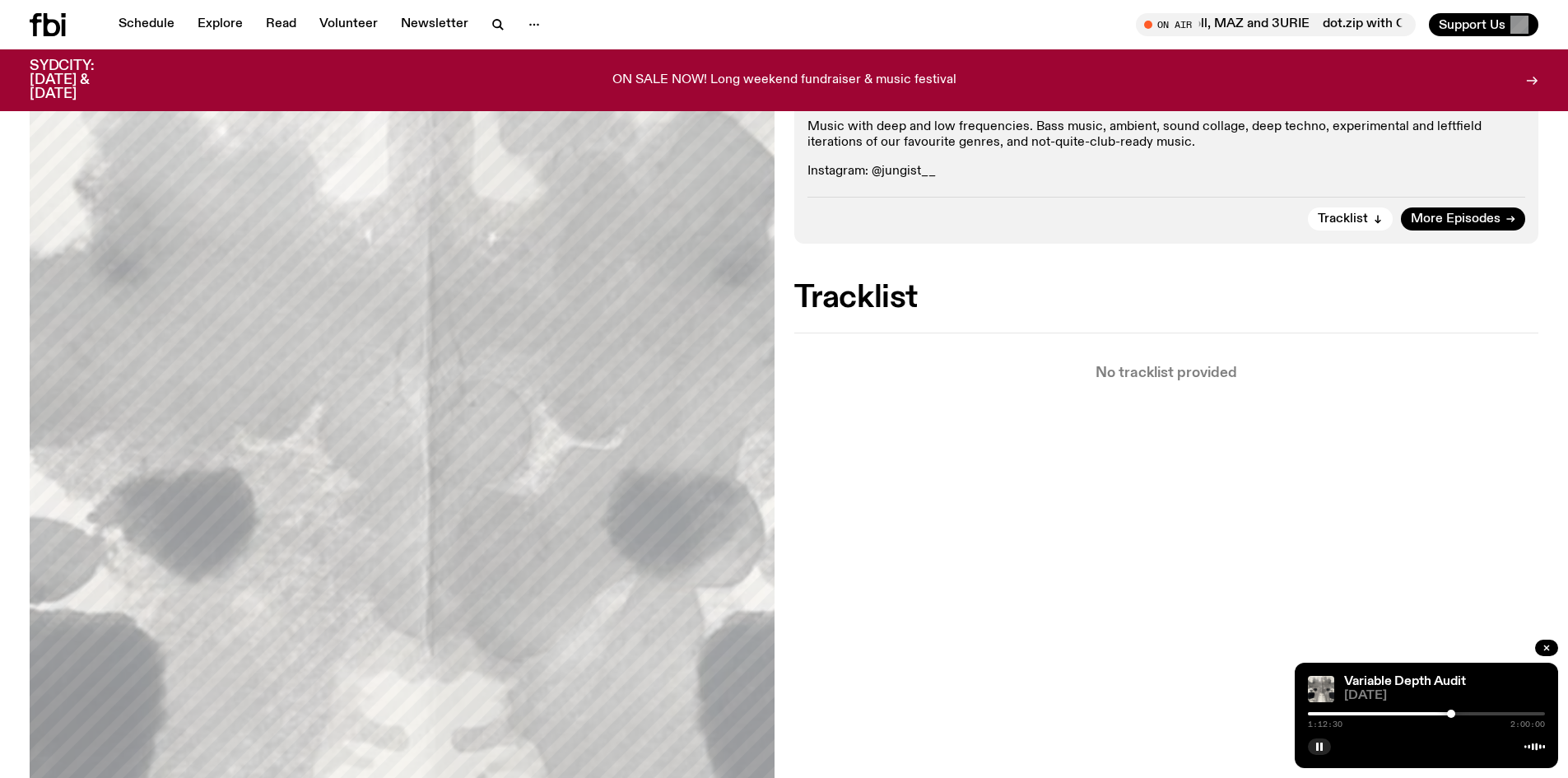
click at [1456, 712] on div at bounding box center [1452, 714] width 9 height 9
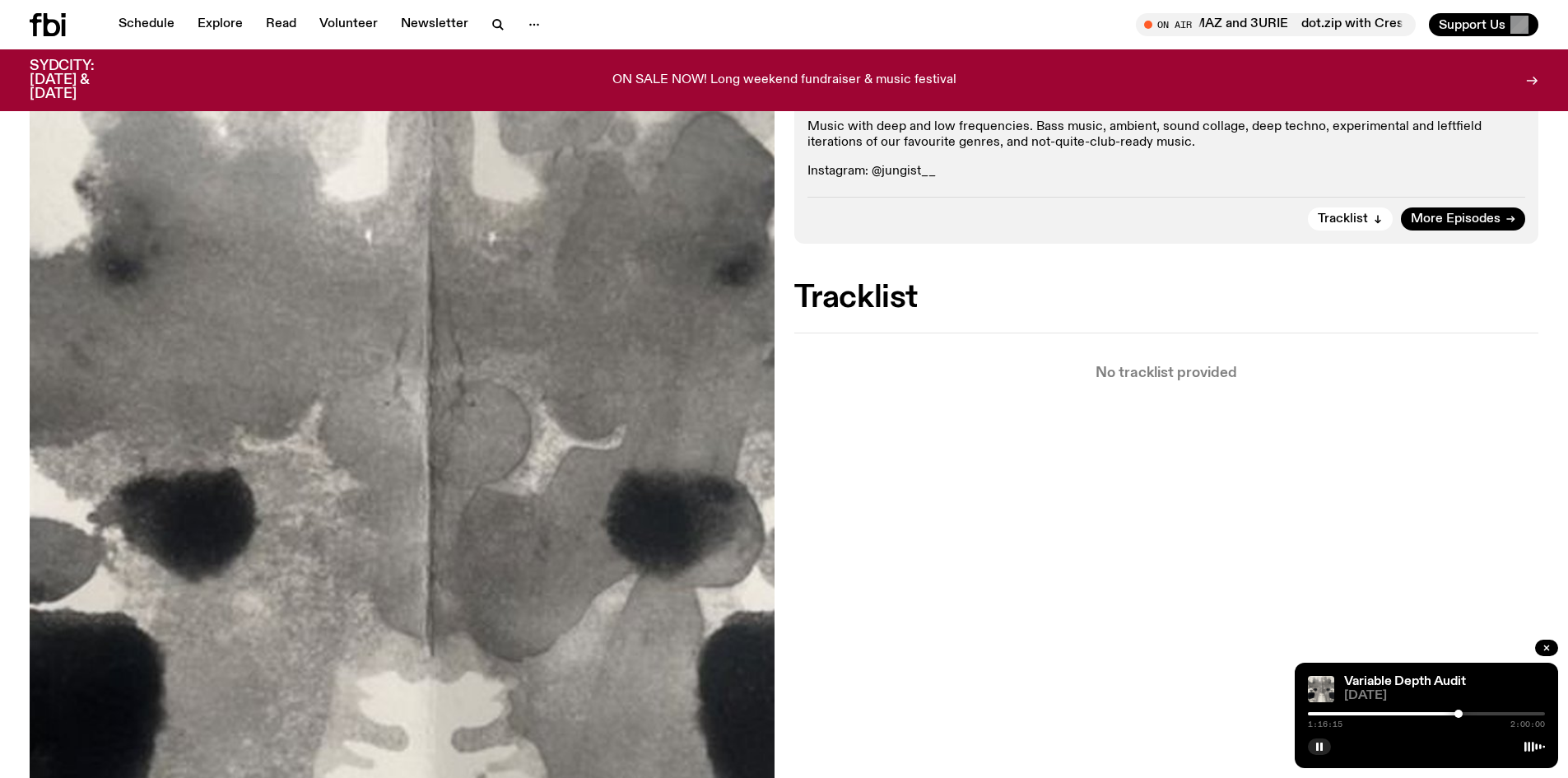
click at [1463, 711] on div at bounding box center [1459, 714] width 9 height 9
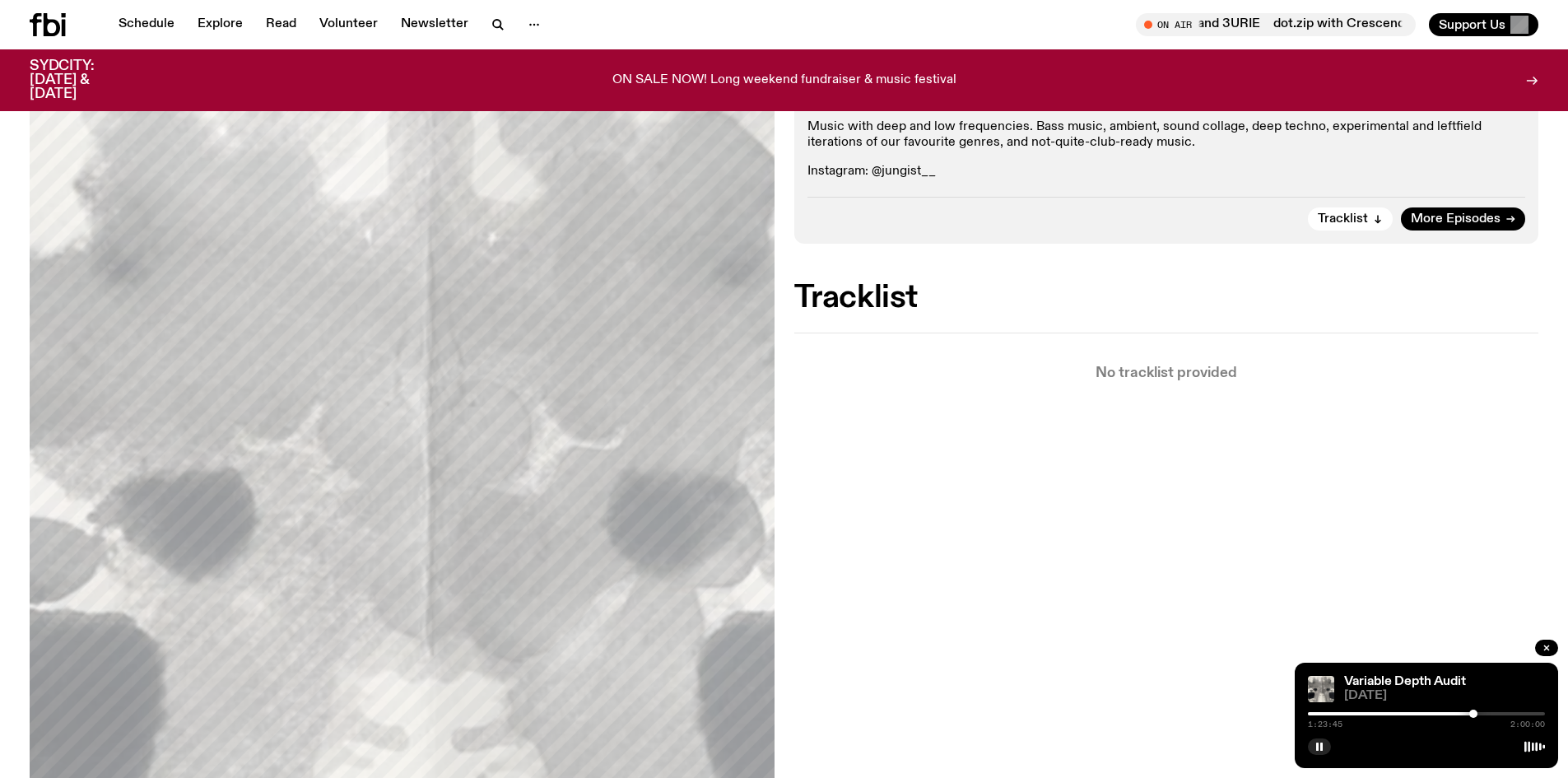
drag, startPoint x: 1473, startPoint y: 712, endPoint x: 1484, endPoint y: 713, distance: 11.0
click at [1477, 713] on div at bounding box center [1474, 714] width 9 height 9
click at [1482, 712] on div at bounding box center [1482, 714] width 9 height 9
click at [1475, 711] on div at bounding box center [1476, 714] width 9 height 9
click at [1471, 711] on div at bounding box center [1471, 714] width 9 height 9
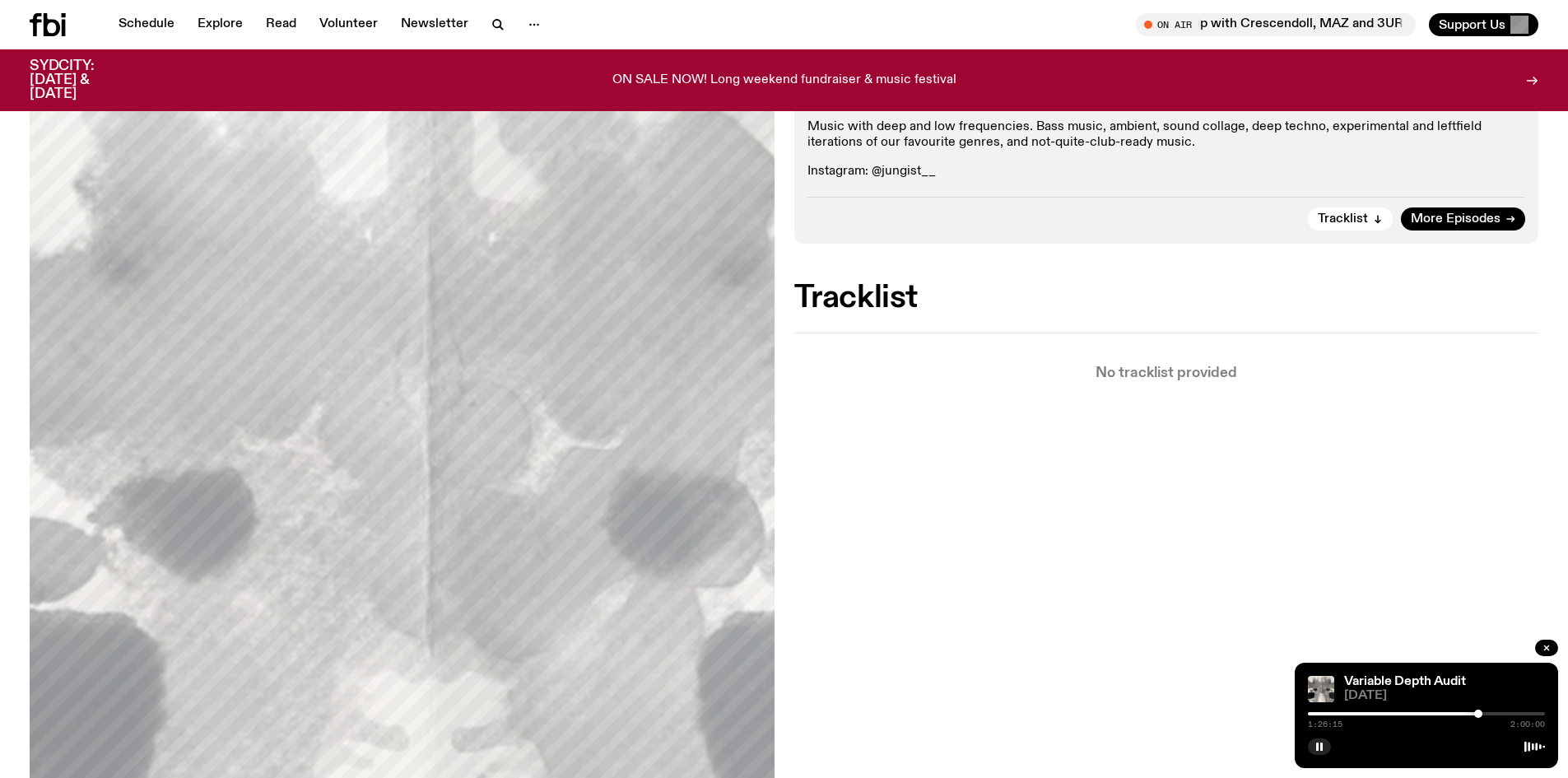
click at [1480, 714] on div at bounding box center [1478, 714] width 9 height 9
click at [1483, 714] on div at bounding box center [1480, 714] width 9 height 9
click at [1489, 713] on div at bounding box center [1486, 714] width 9 height 9
click at [1498, 712] on div at bounding box center [1498, 714] width 9 height 9
click at [1505, 712] on div at bounding box center [1502, 714] width 9 height 9
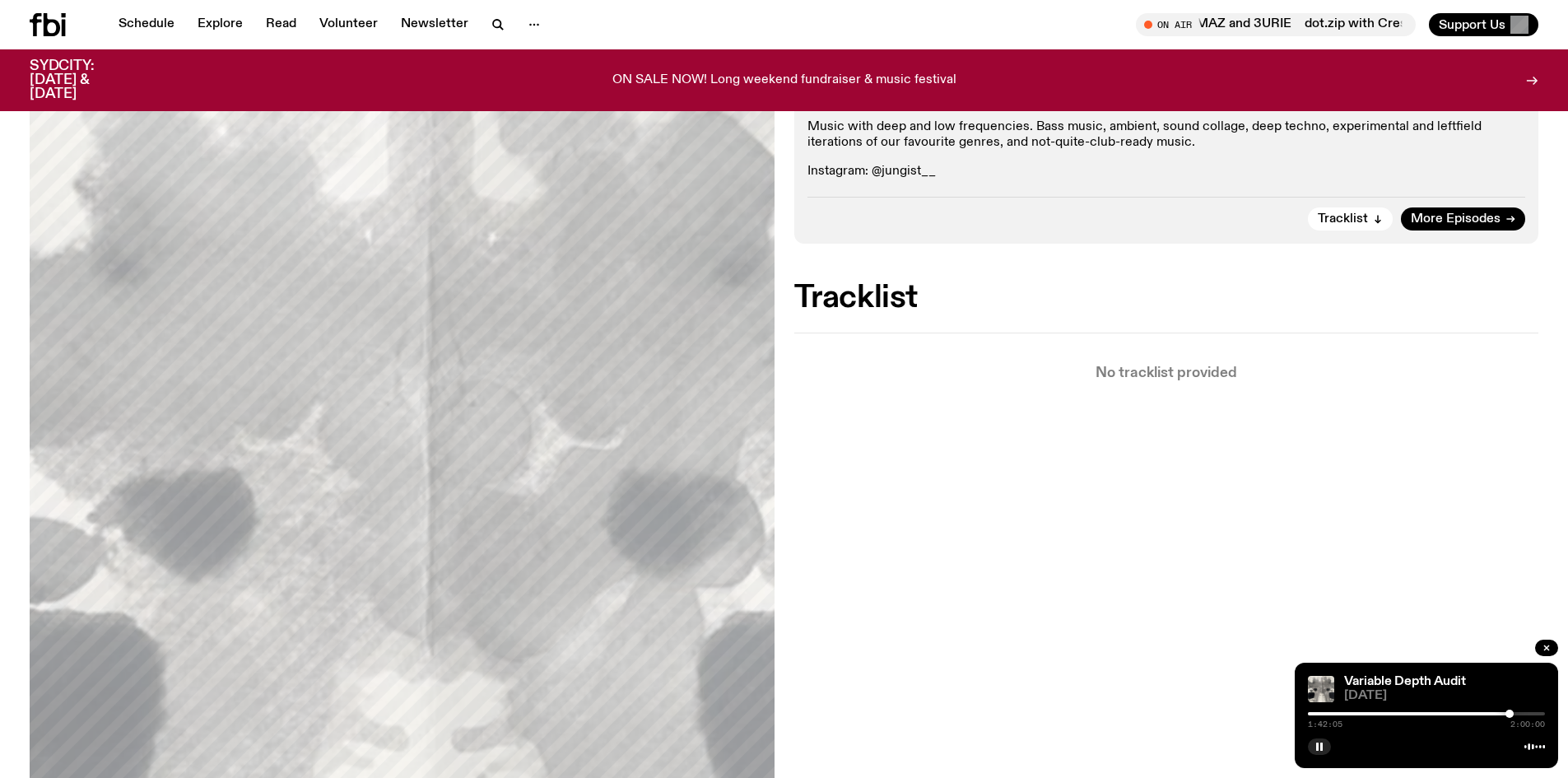
click at [1513, 712] on div at bounding box center [1510, 714] width 9 height 9
click at [1520, 712] on div at bounding box center [1515, 714] width 9 height 9
drag, startPoint x: 1520, startPoint y: 712, endPoint x: 1530, endPoint y: 713, distance: 10.0
click at [1530, 713] on div at bounding box center [1529, 714] width 9 height 9
click at [1538, 713] on div at bounding box center [1538, 714] width 9 height 9
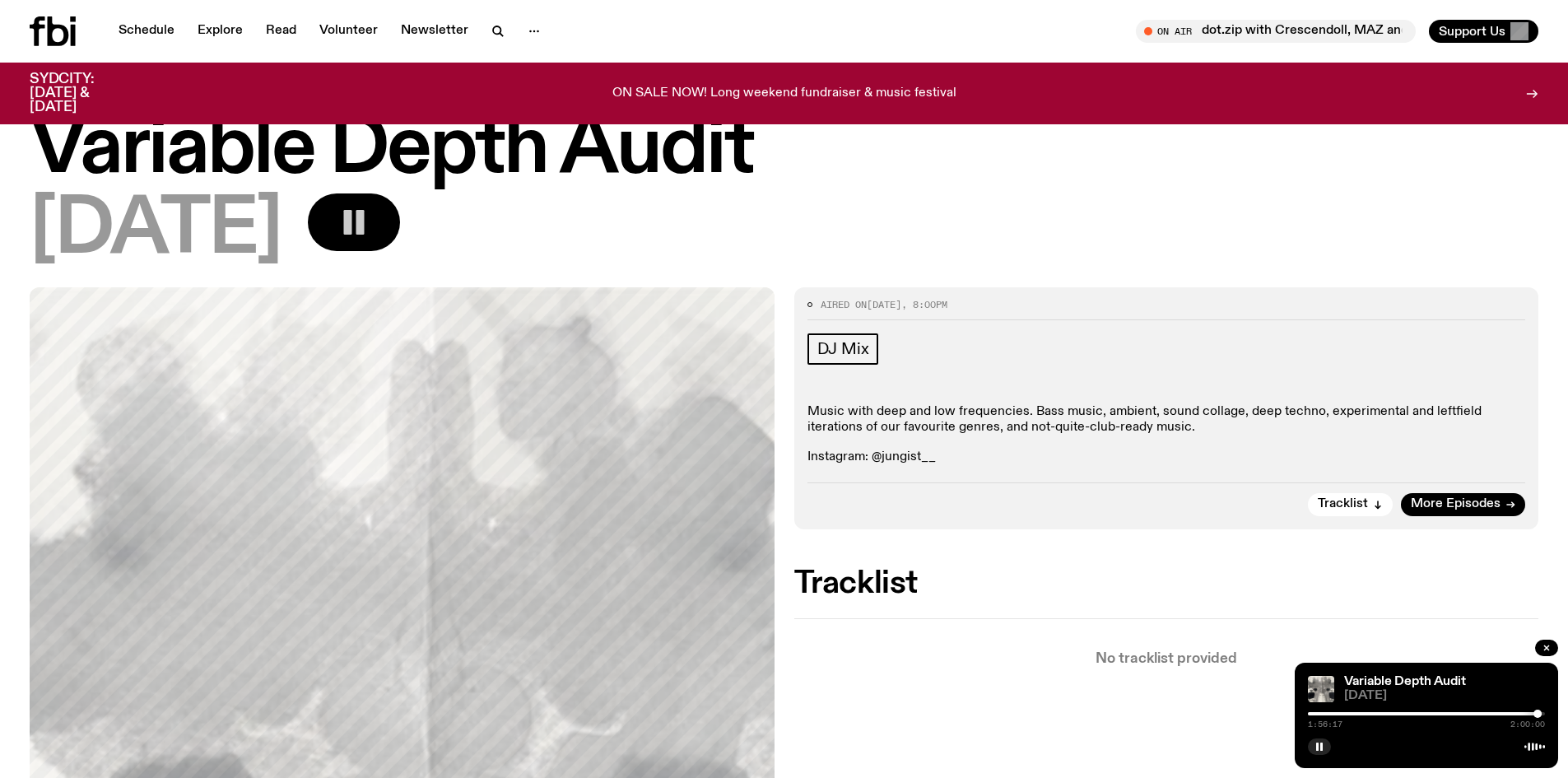
scroll to position [0, 0]
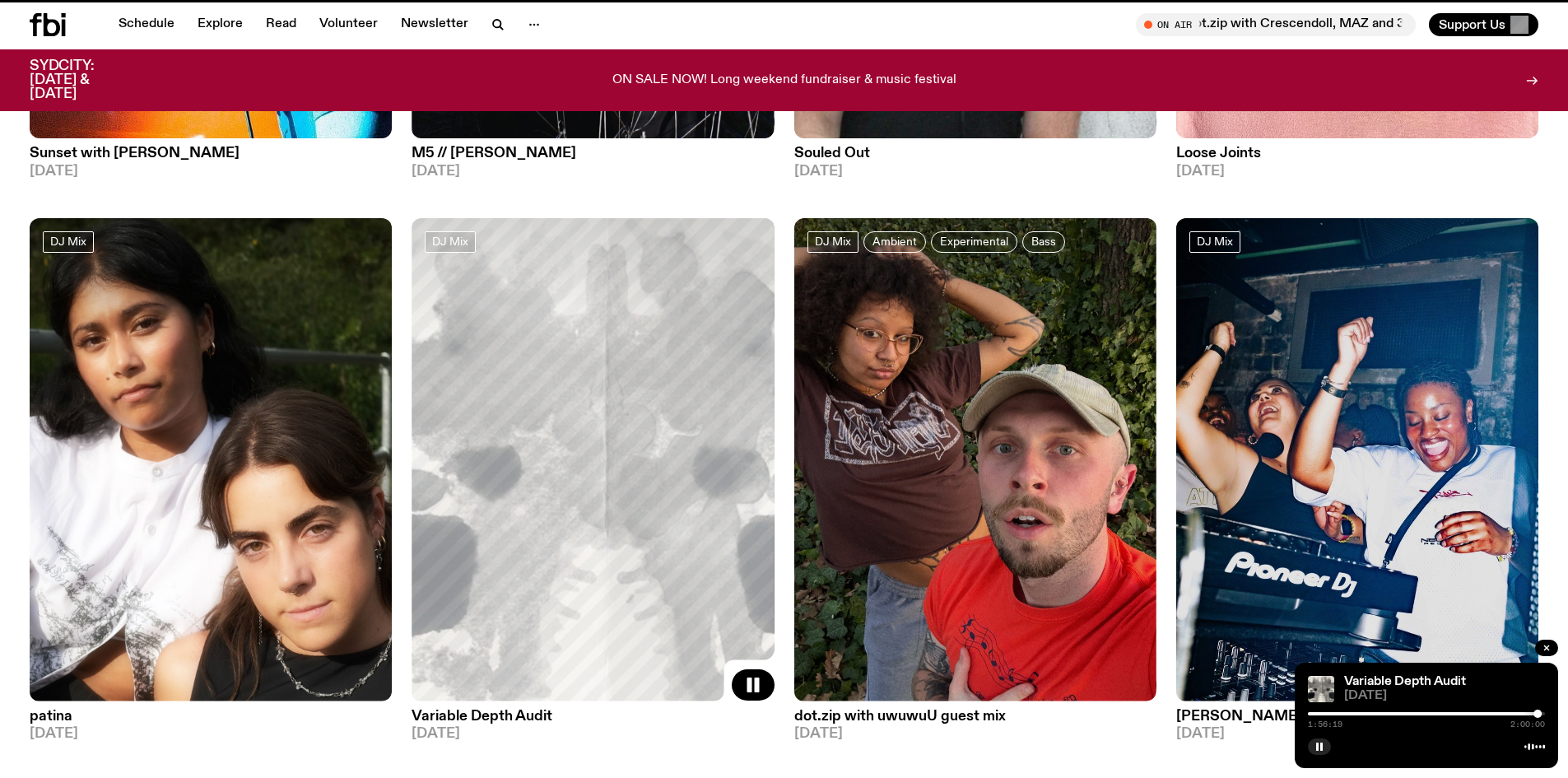
scroll to position [1705, 0]
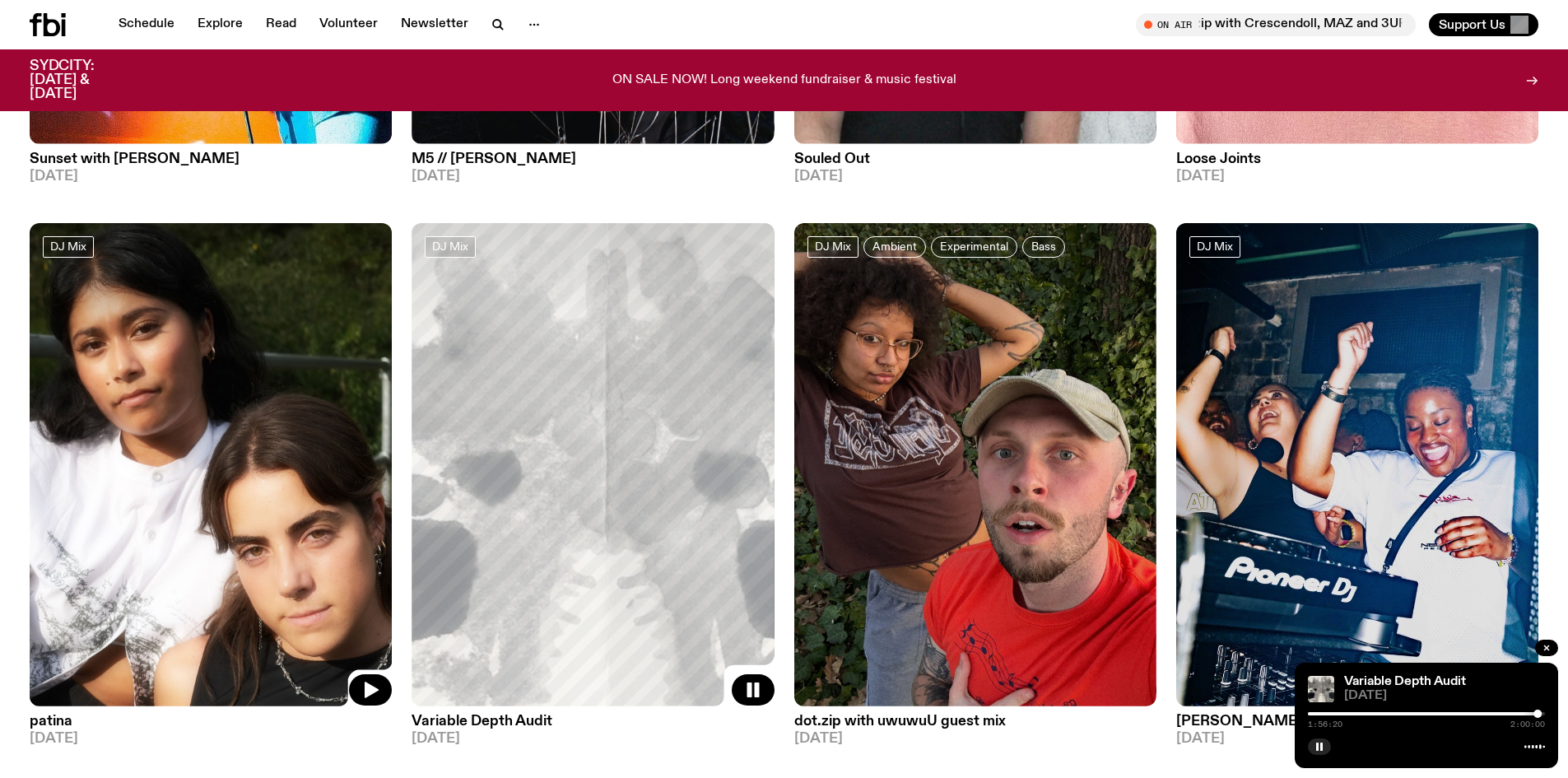
click at [209, 420] on img at bounding box center [211, 465] width 362 height 484
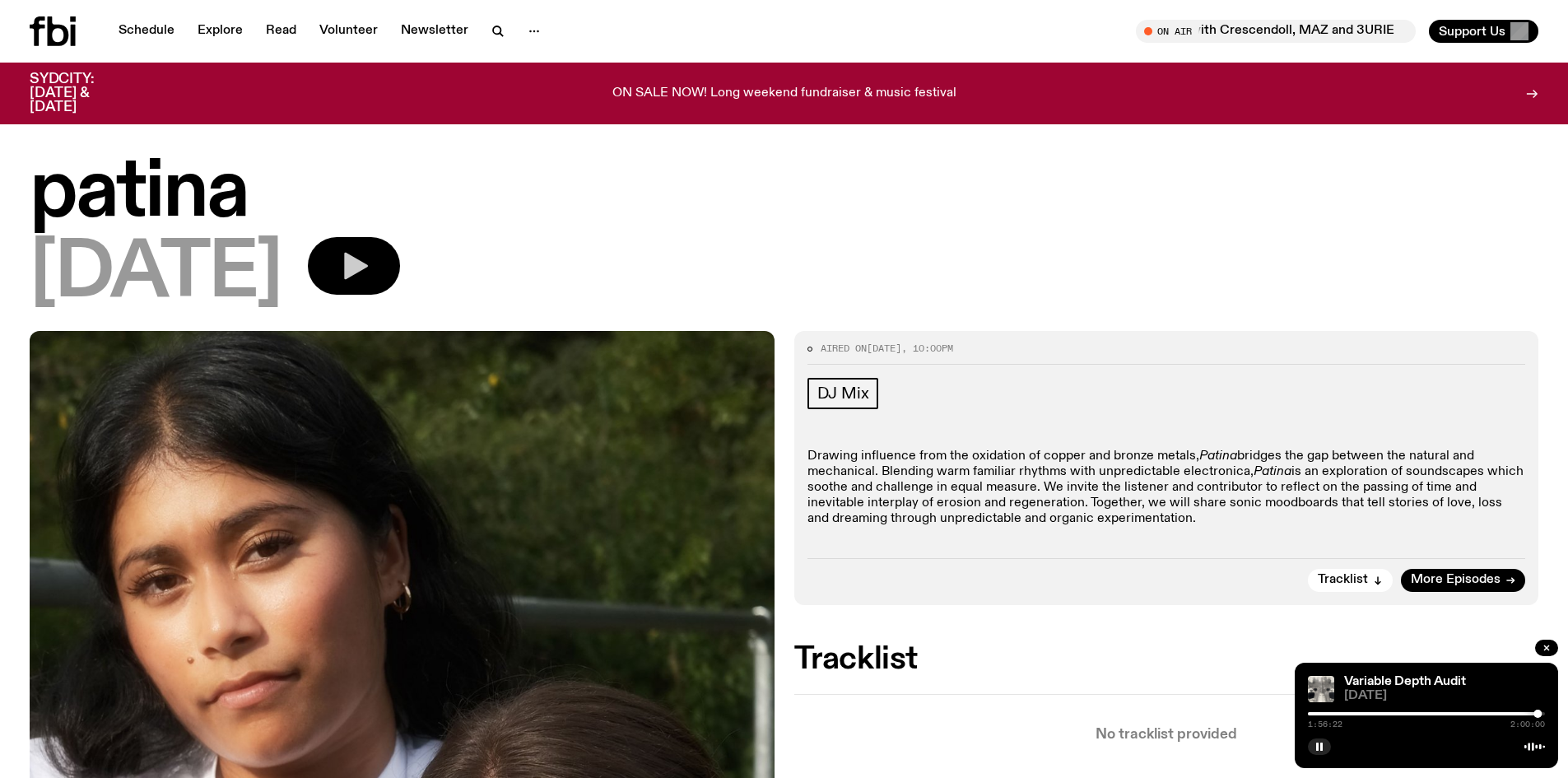
click at [370, 275] on icon "button" at bounding box center [354, 266] width 33 height 33
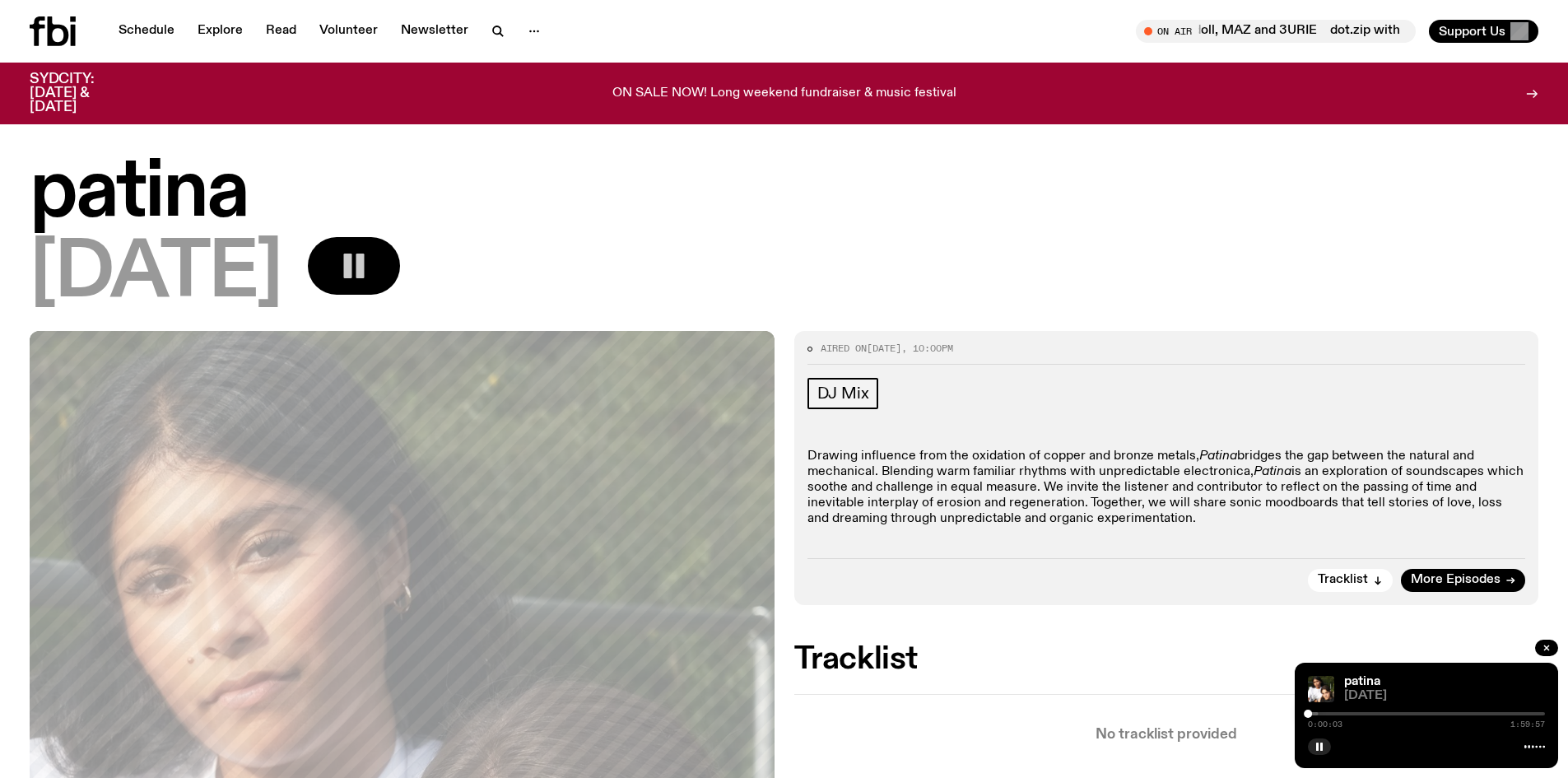
click at [1311, 712] on div at bounding box center [1308, 714] width 9 height 9
click at [1314, 712] on div at bounding box center [1311, 714] width 9 height 9
click at [1329, 713] on div at bounding box center [1326, 714] width 9 height 9
click at [1333, 714] on div at bounding box center [1333, 714] width 9 height 9
click at [1336, 712] on div at bounding box center [1335, 714] width 9 height 9
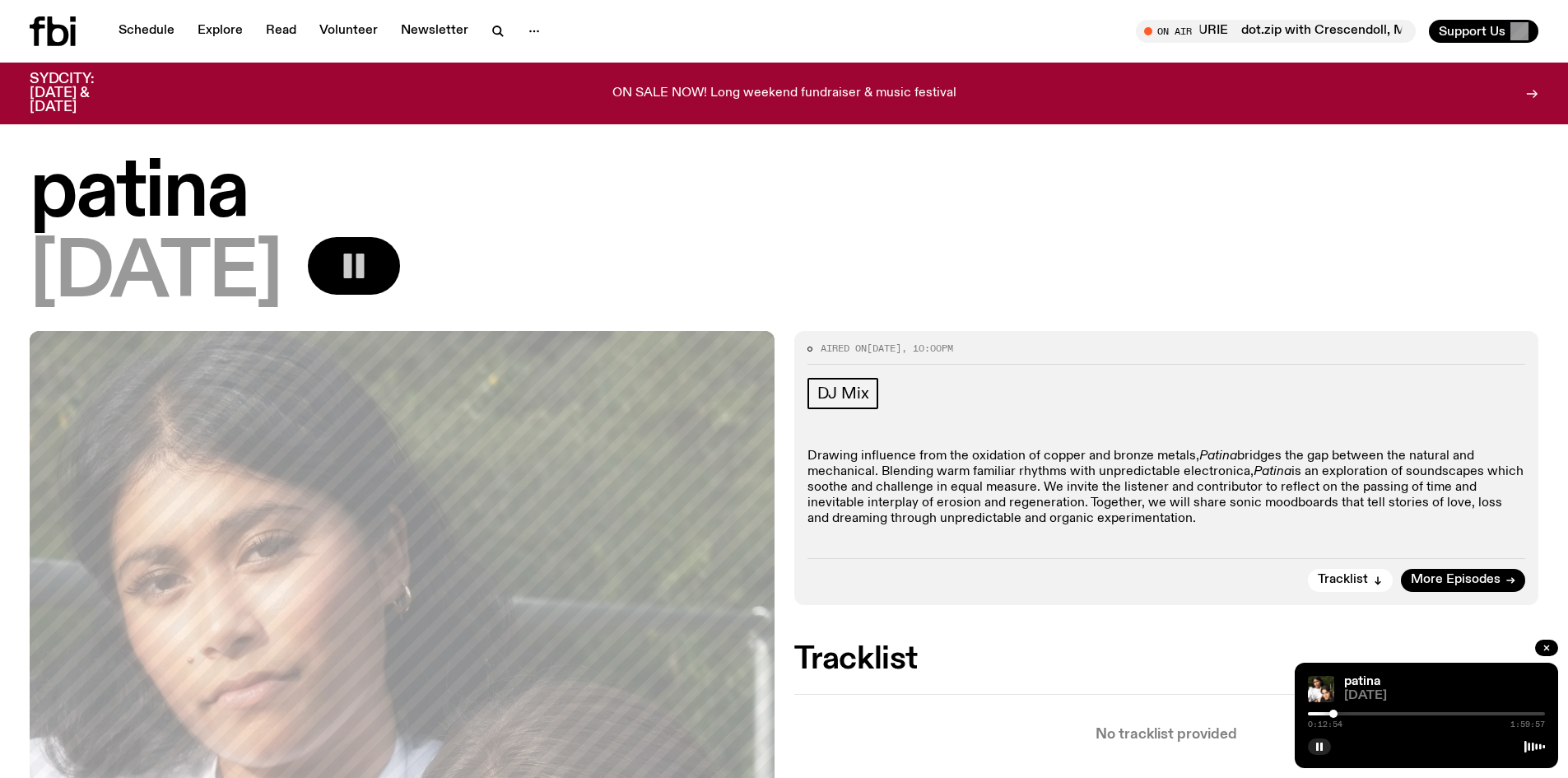
click at [1333, 712] on div at bounding box center [1334, 714] width 9 height 9
click at [1349, 586] on span "Tracklist" at bounding box center [1343, 580] width 50 height 12
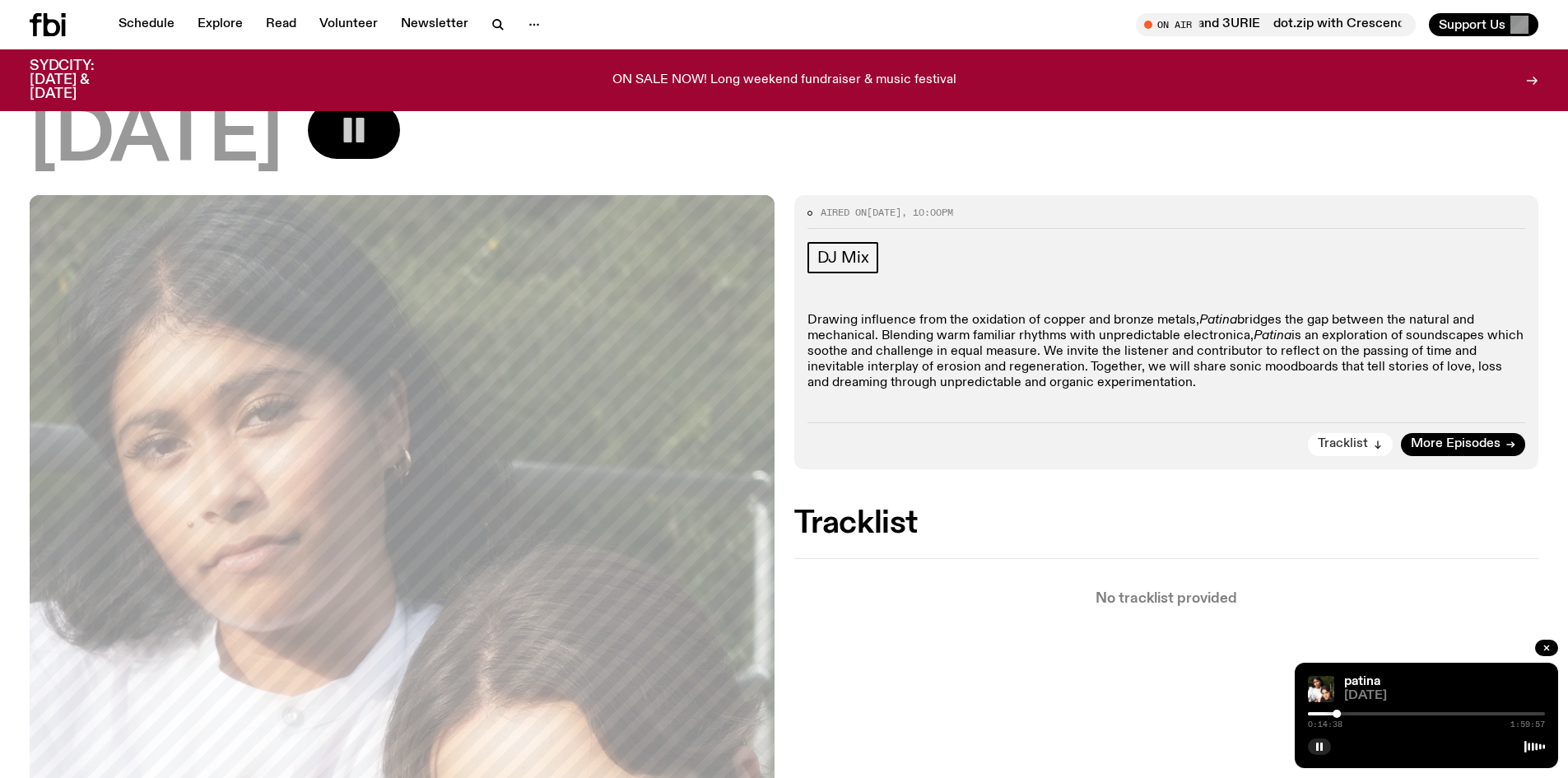
click at [1352, 440] on span "Tracklist" at bounding box center [1343, 444] width 50 height 12
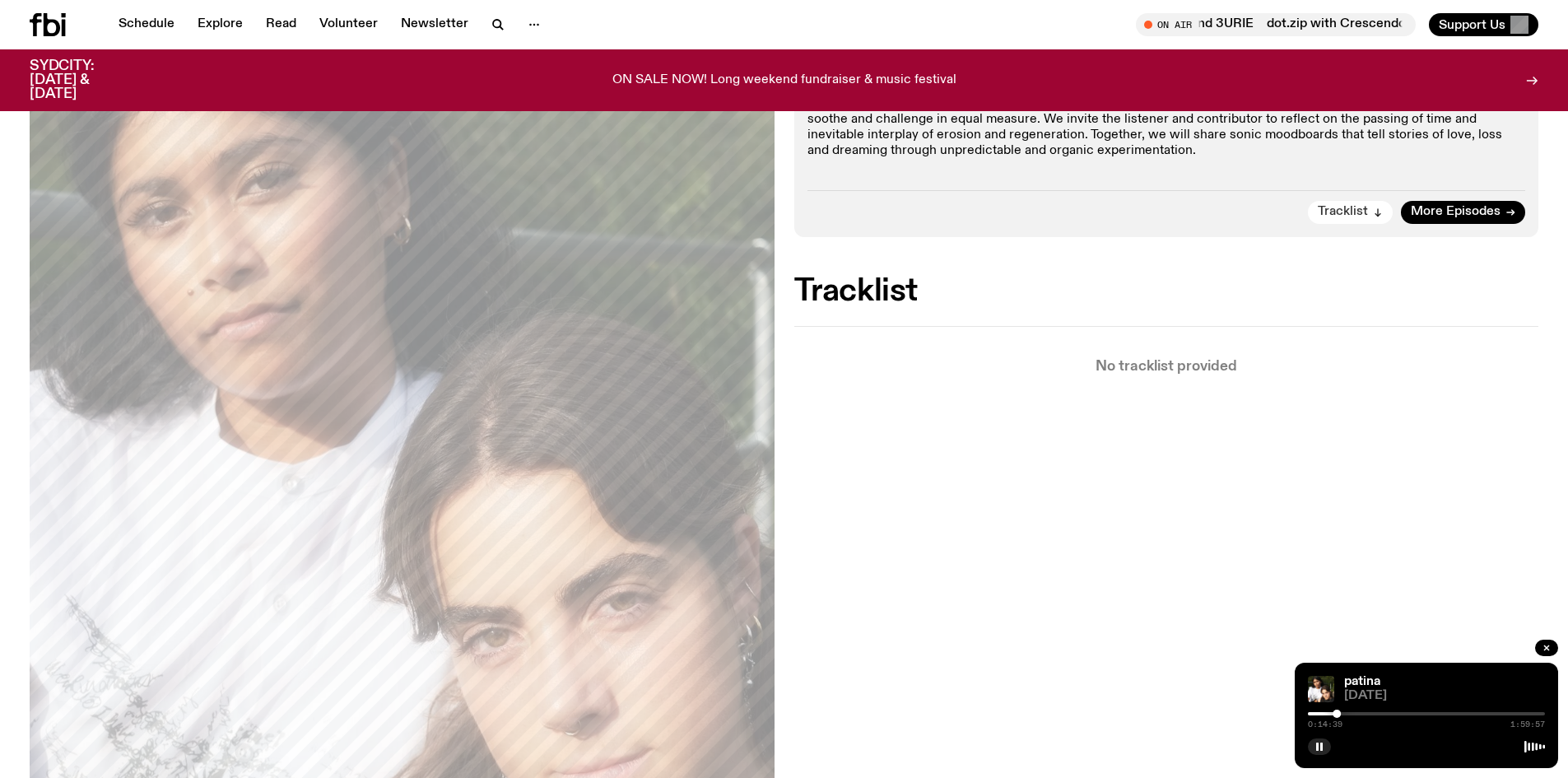
scroll to position [534, 0]
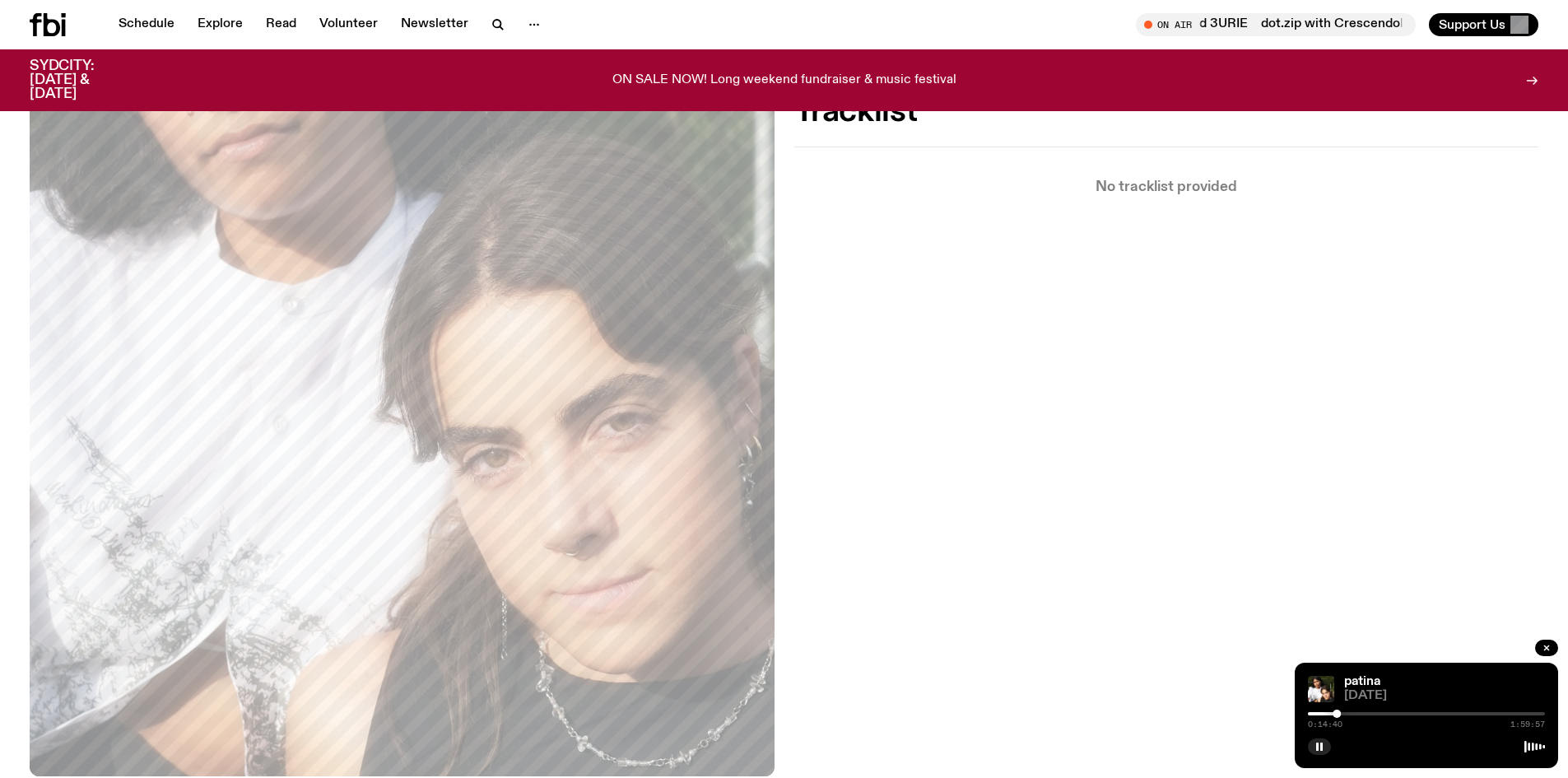
click at [1352, 440] on div "Aired on [DATE] 10:00pm DJ Mix Drawing influence from the oxidation of copper a…" at bounding box center [784, 319] width 1568 height 1072
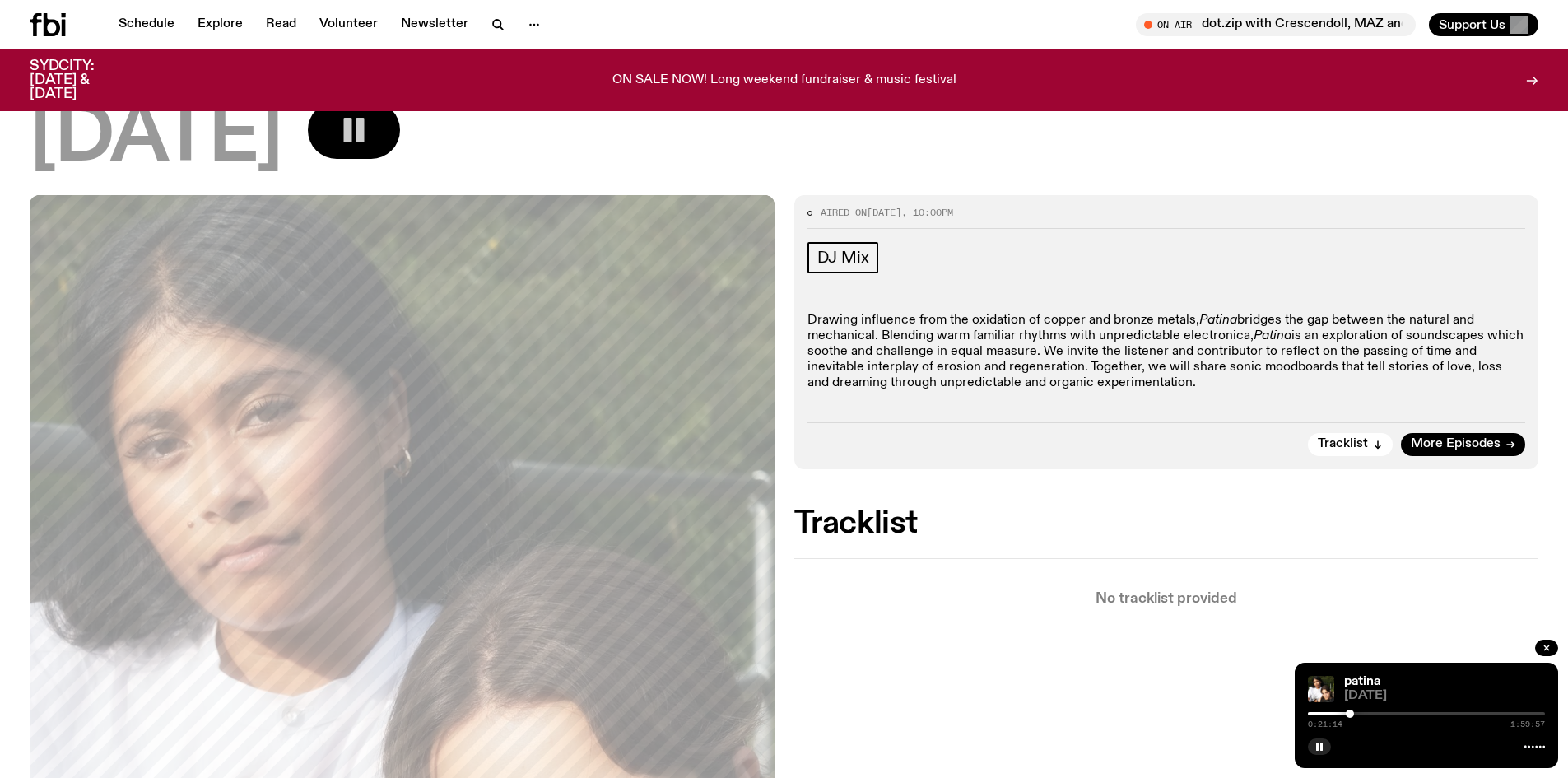
click at [1350, 713] on div at bounding box center [1351, 714] width 9 height 9
click at [1319, 749] on rect "button" at bounding box center [1317, 747] width 3 height 9
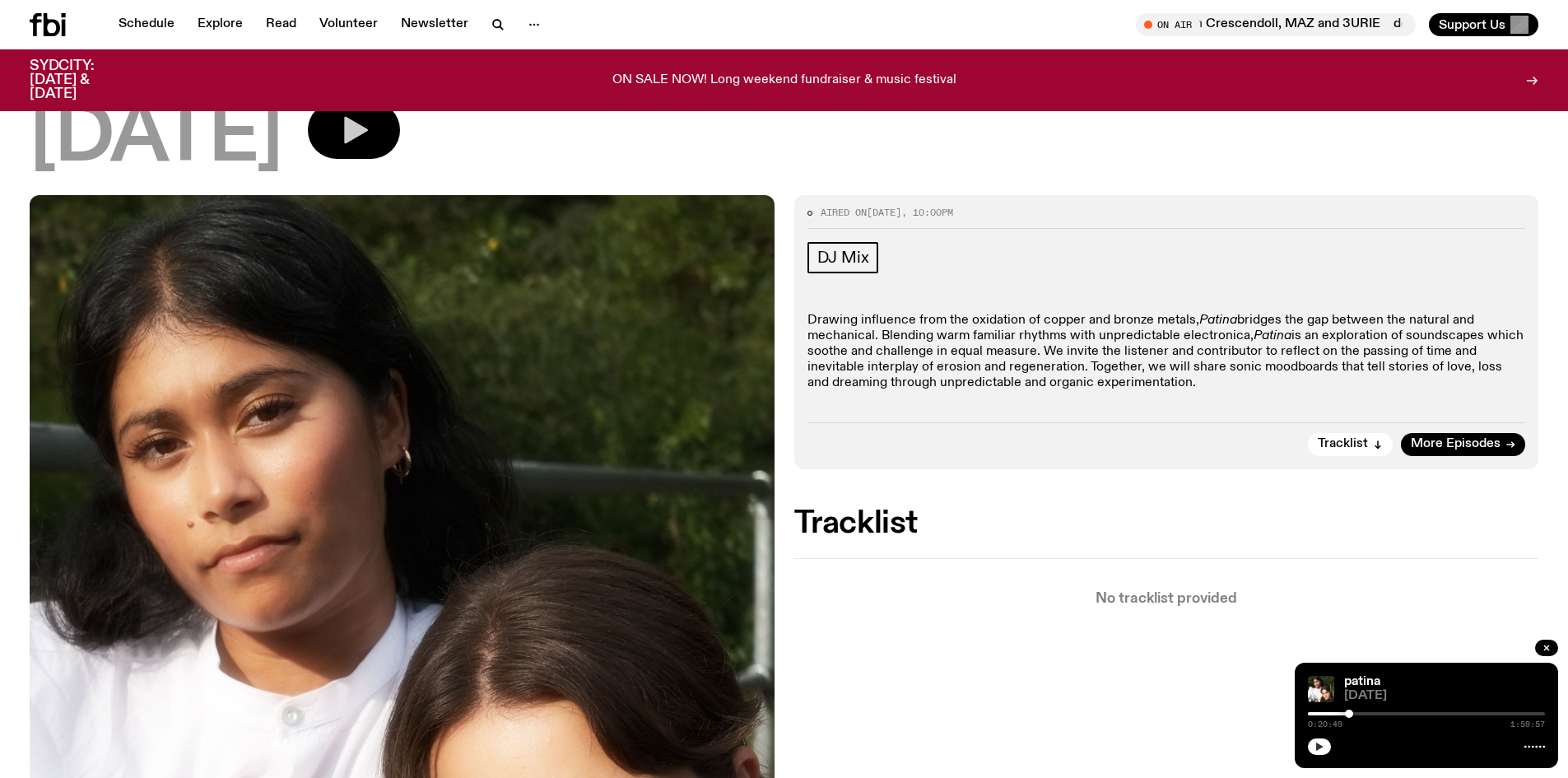
click at [1347, 713] on div at bounding box center [1350, 714] width 9 height 9
click at [1323, 740] on button "button" at bounding box center [1319, 747] width 23 height 16
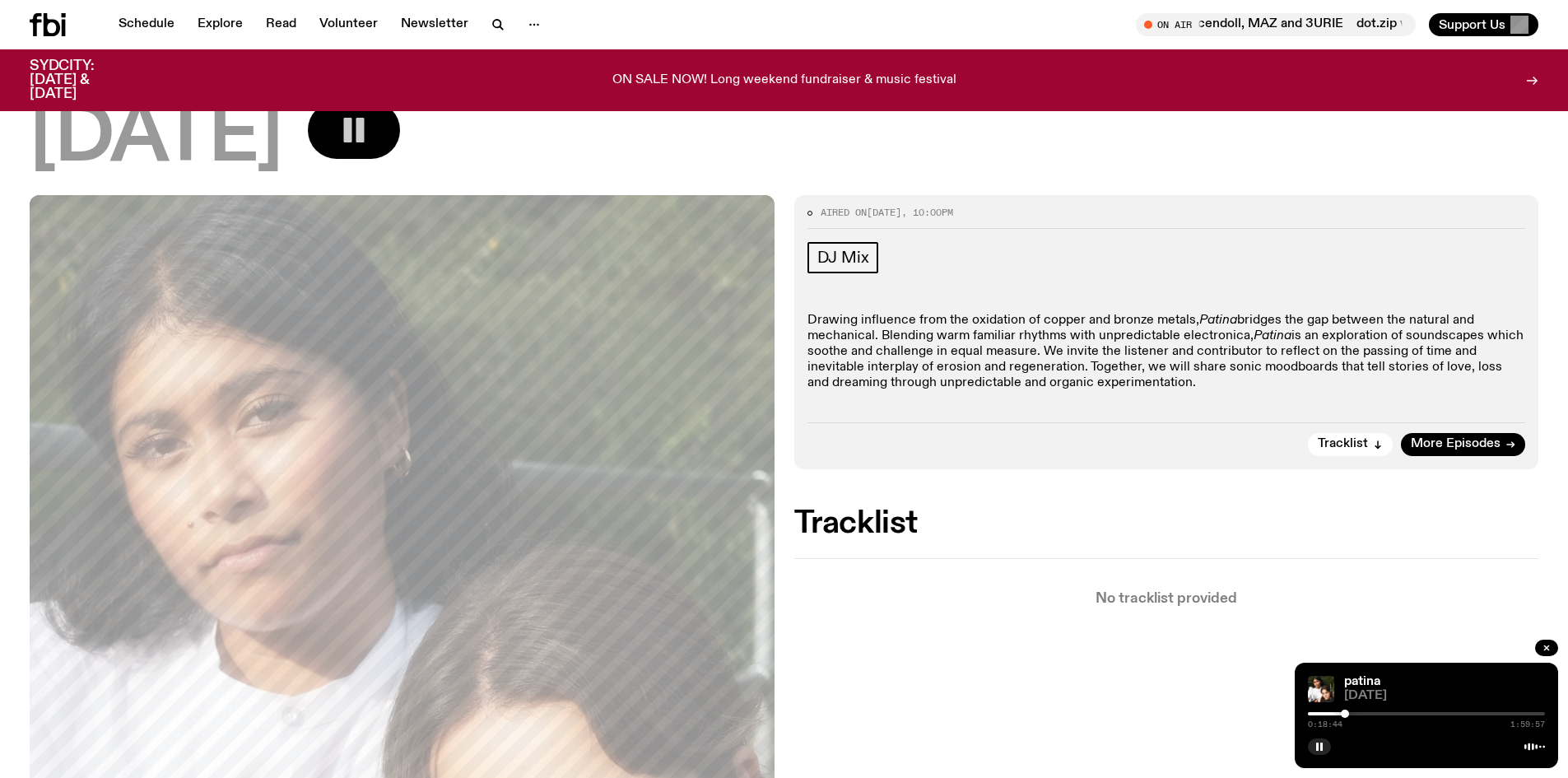
click at [1345, 715] on div at bounding box center [1345, 714] width 9 height 9
click at [1347, 715] on div at bounding box center [1347, 714] width 9 height 9
click at [1319, 747] on icon "button" at bounding box center [1319, 746] width 9 height 9
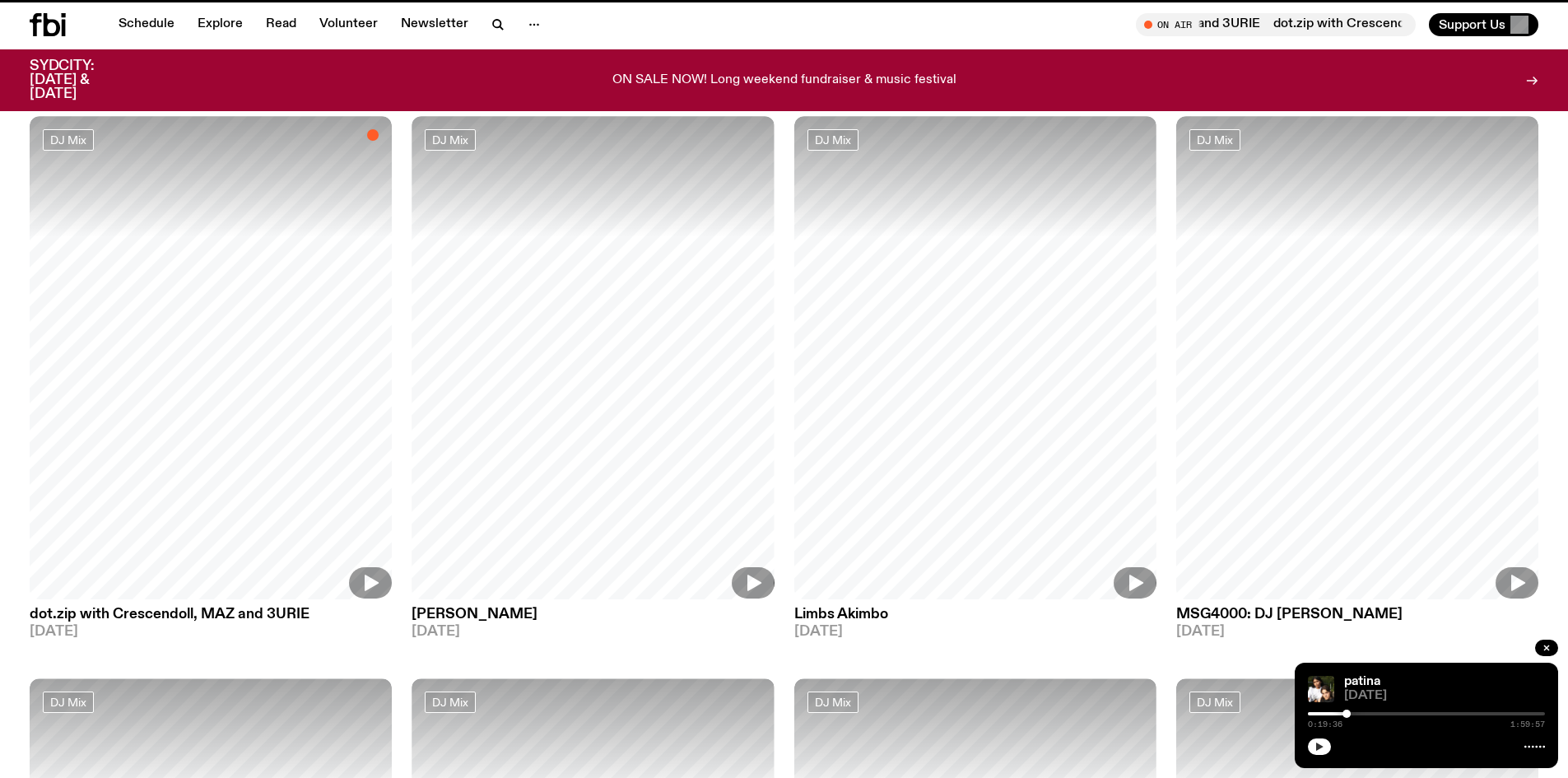
scroll to position [1705, 0]
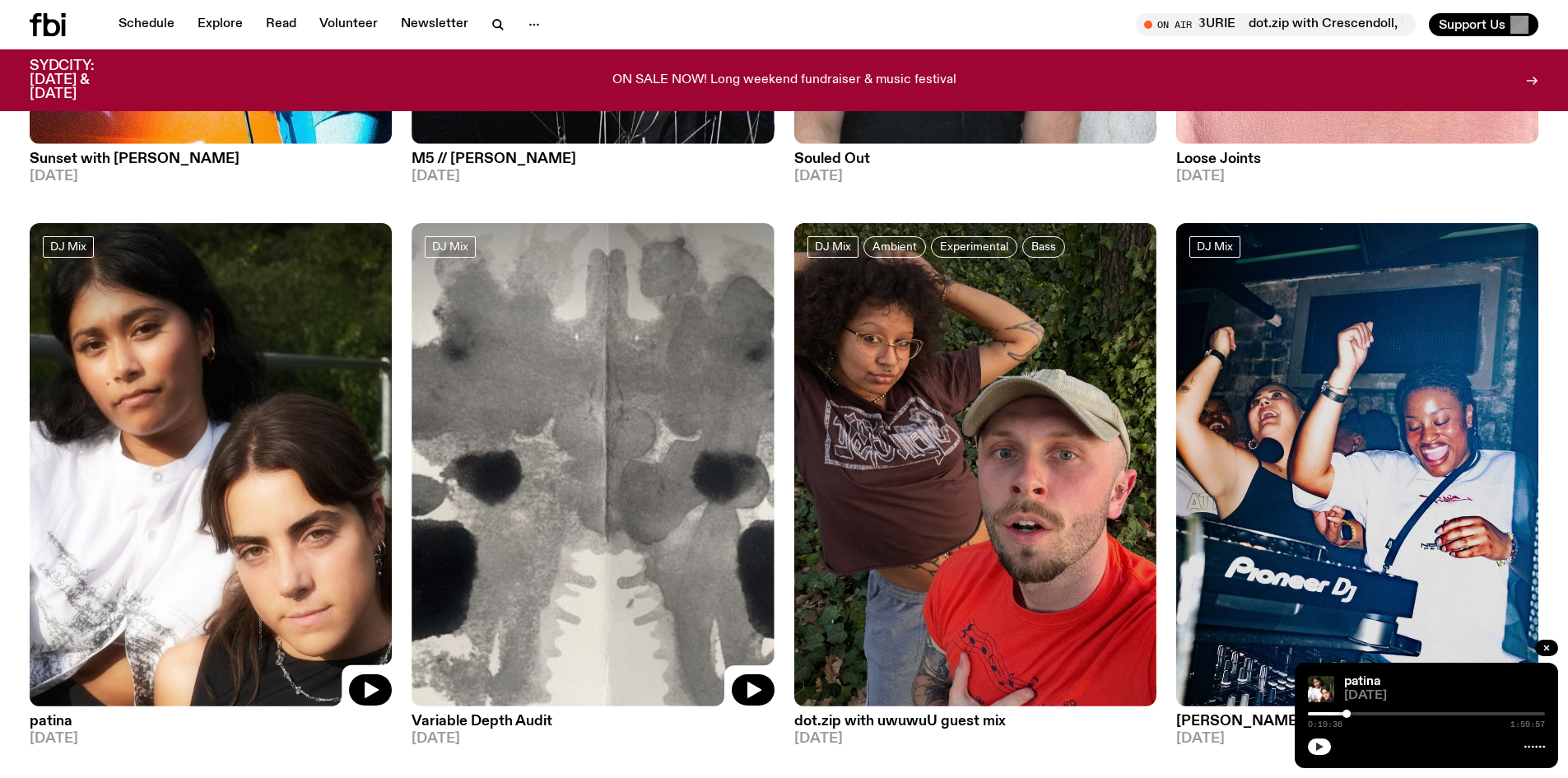
click at [586, 413] on img at bounding box center [593, 465] width 362 height 484
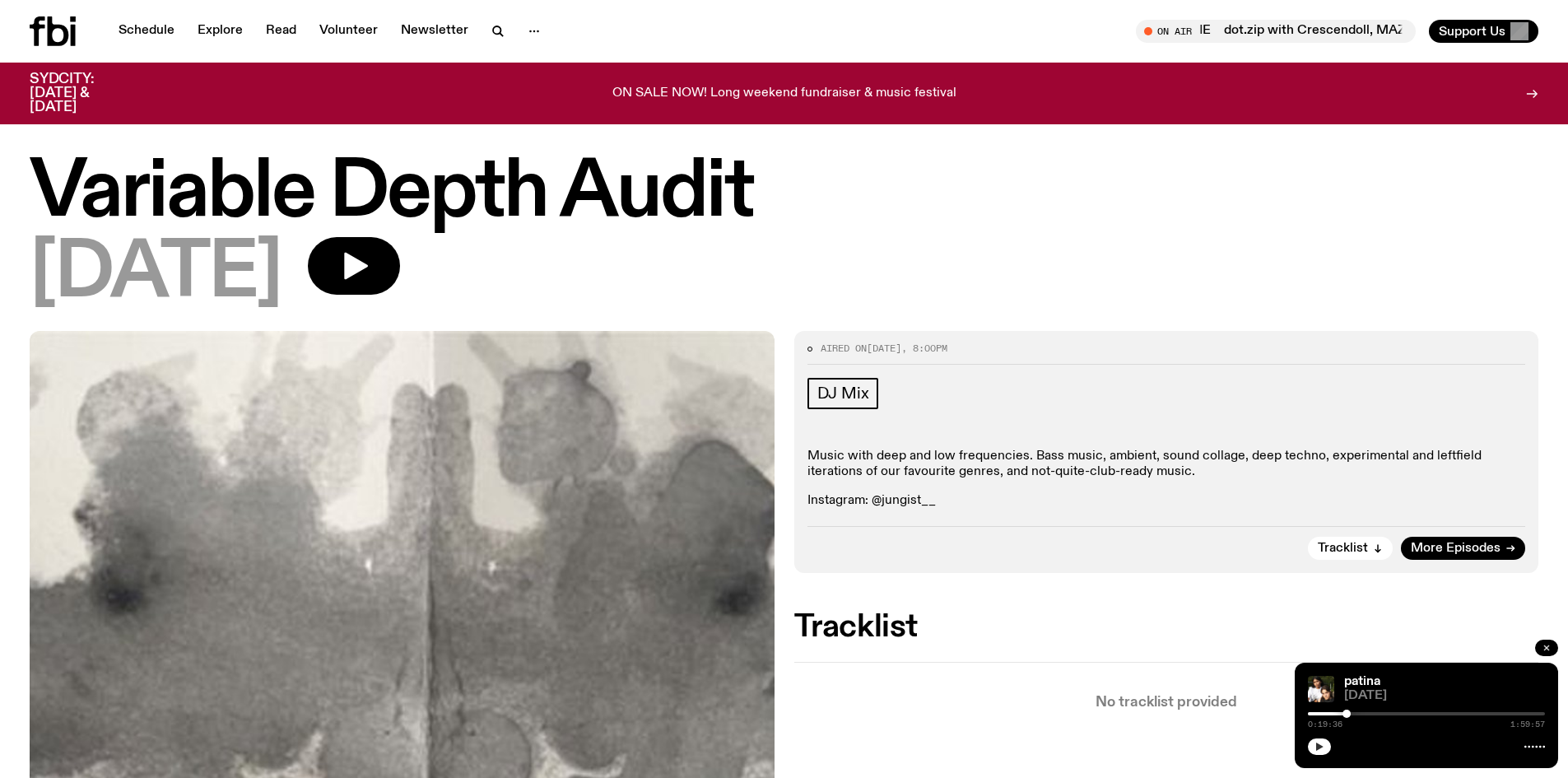
click at [1546, 650] on icon "button" at bounding box center [1546, 648] width 9 height 9
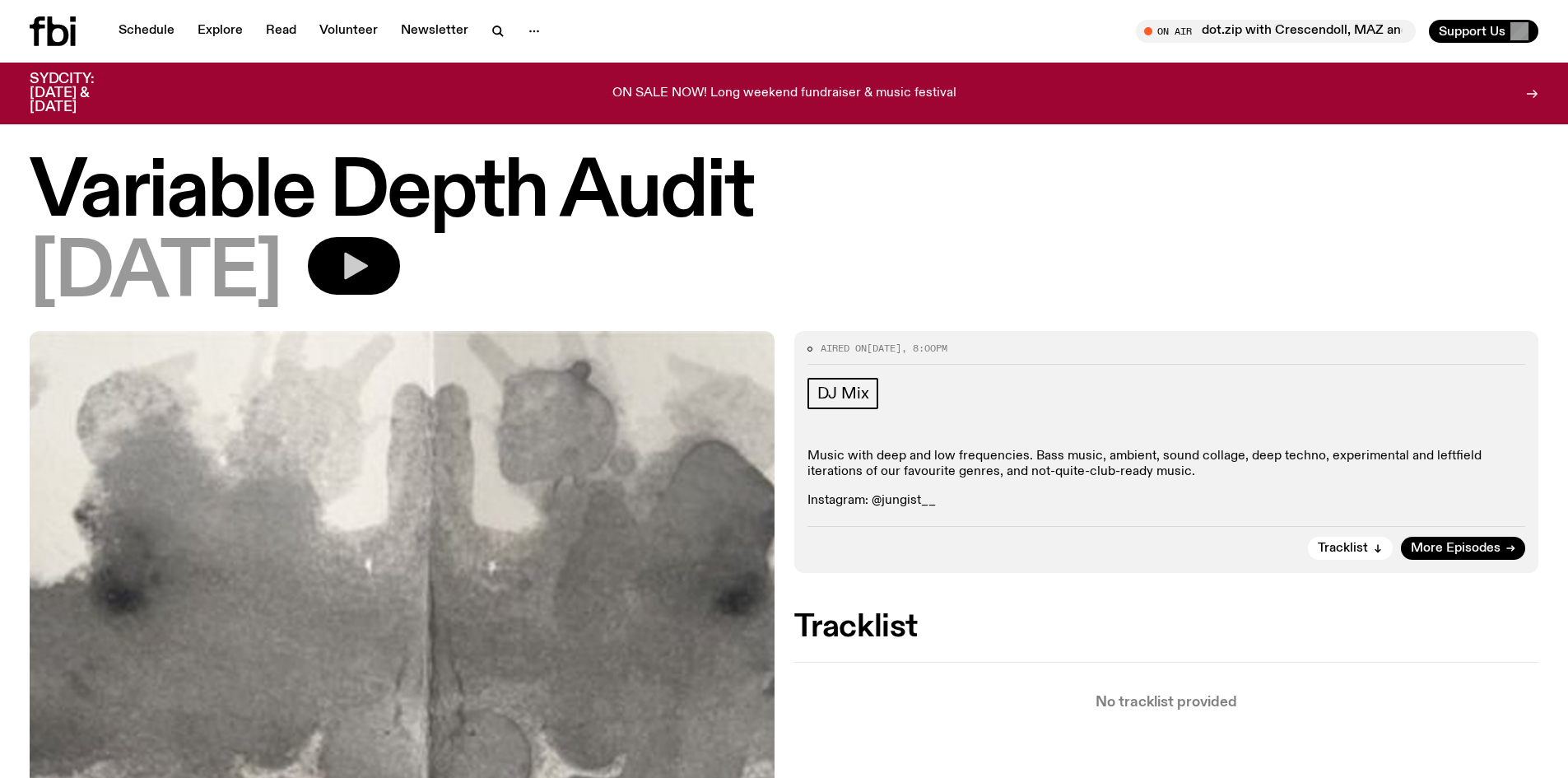
click at [400, 259] on button "button" at bounding box center [354, 266] width 92 height 58
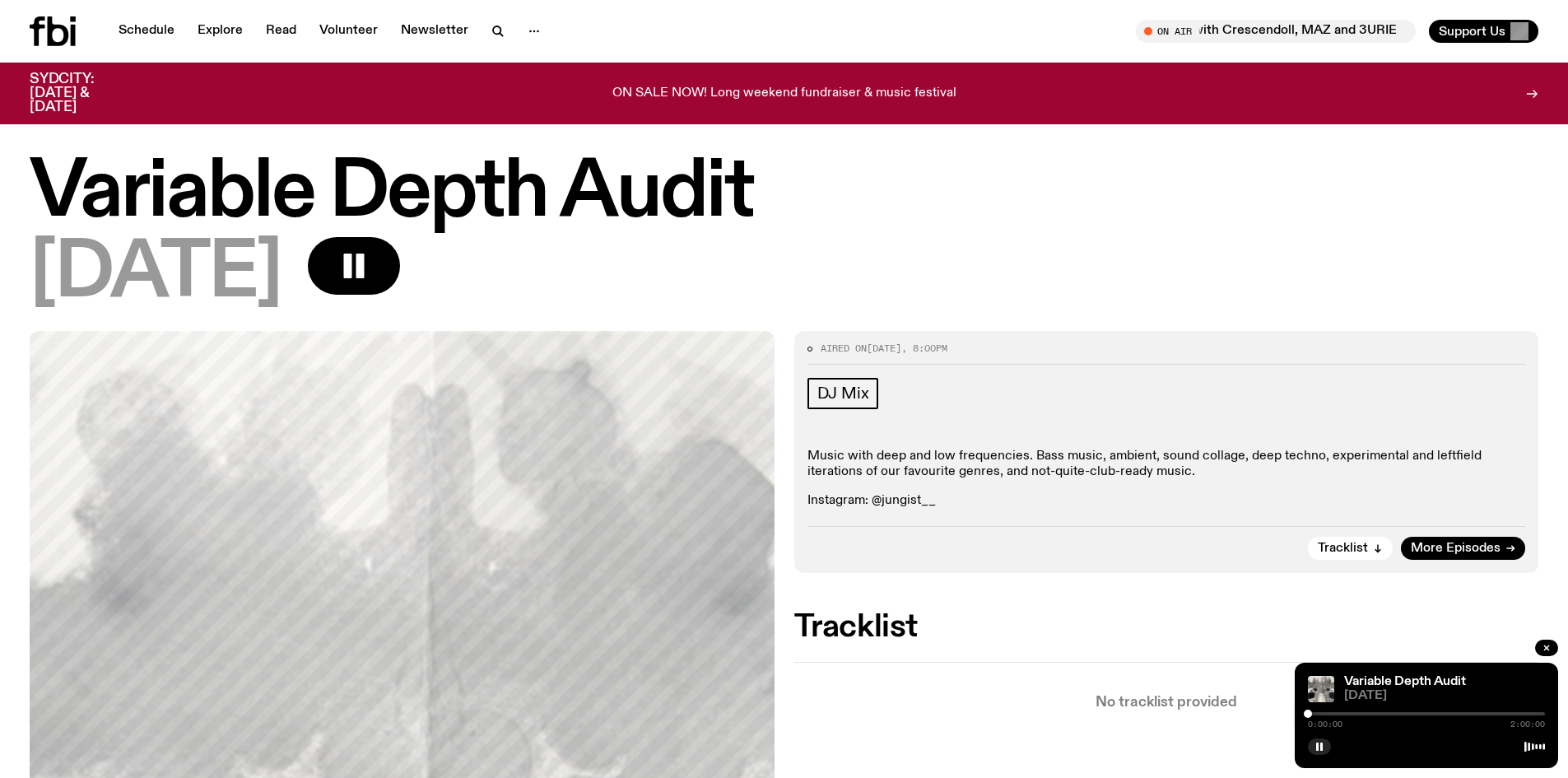
click at [1322, 712] on div at bounding box center [1426, 714] width 237 height 3
click at [1326, 713] on div at bounding box center [1326, 714] width 9 height 9
click at [1330, 712] on div at bounding box center [1327, 714] width 9 height 9
click at [1331, 713] on div at bounding box center [1331, 714] width 9 height 9
click at [1332, 713] on div at bounding box center [1333, 714] width 9 height 9
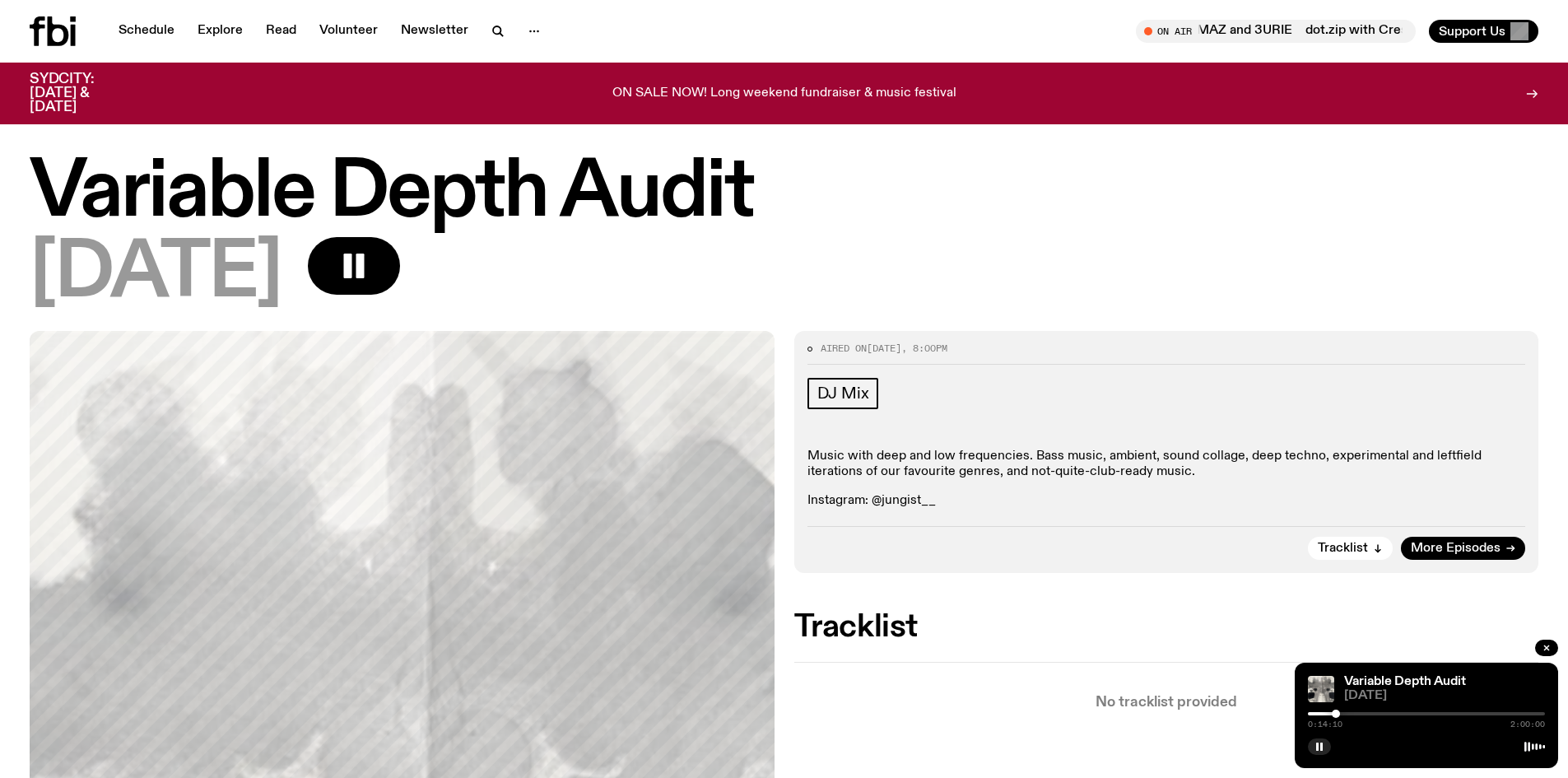
click at [1338, 713] on div at bounding box center [1336, 714] width 9 height 9
click at [1342, 712] on div at bounding box center [1341, 714] width 9 height 9
click at [1340, 712] on div at bounding box center [1340, 714] width 9 height 9
click at [1326, 751] on button "button" at bounding box center [1319, 747] width 23 height 16
